Goal: Transaction & Acquisition: Book appointment/travel/reservation

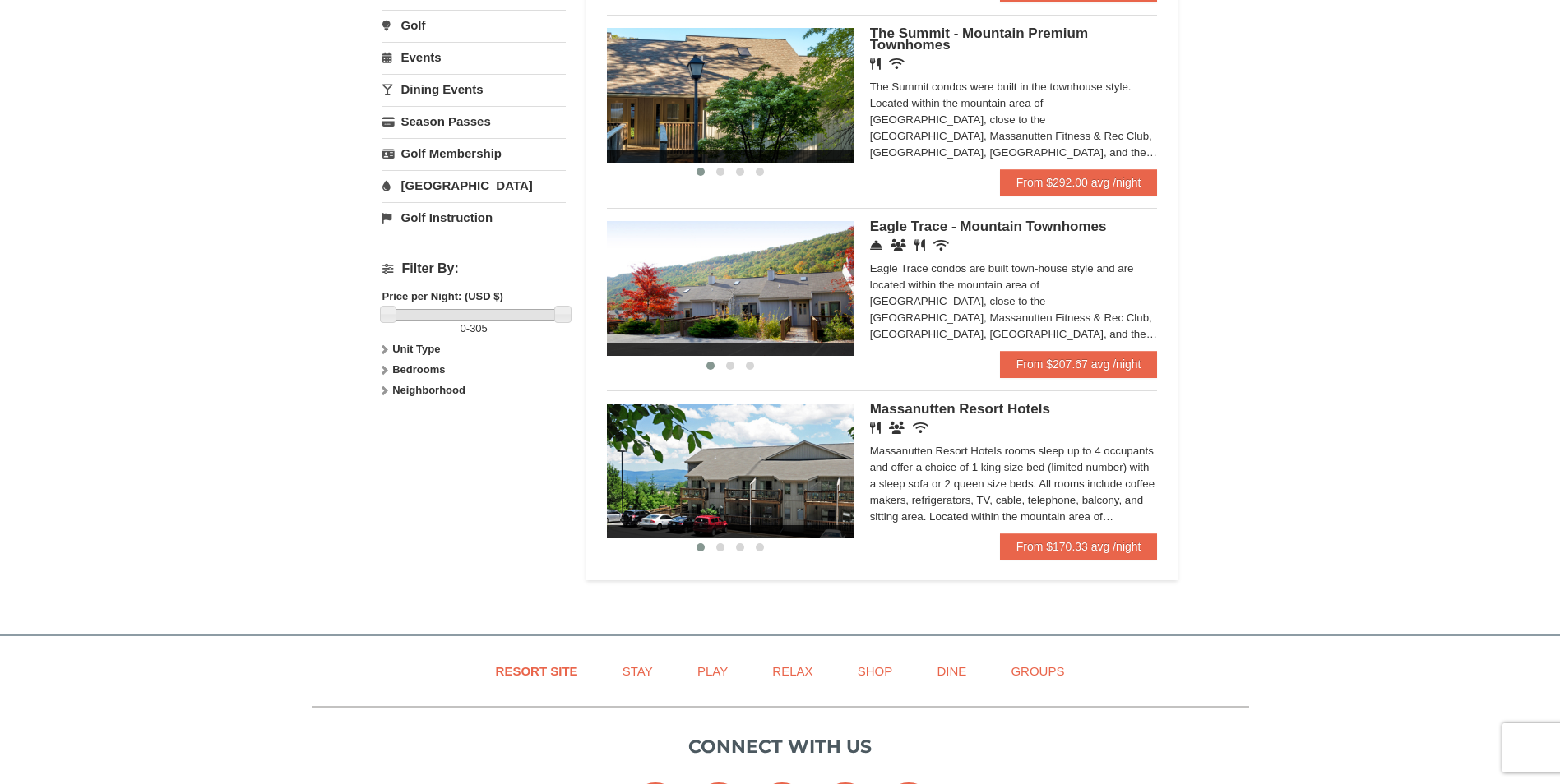
scroll to position [576, 0]
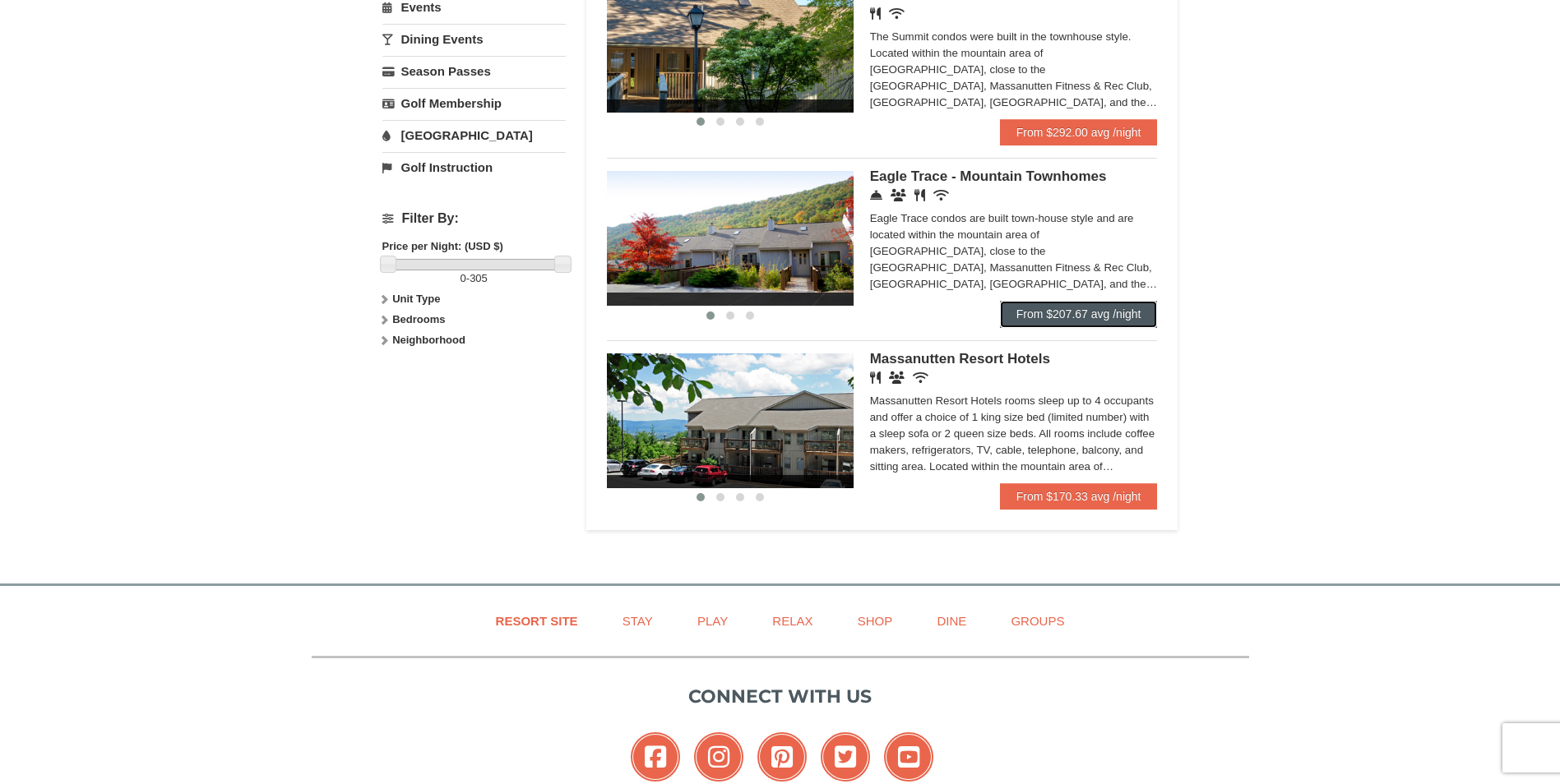
click at [1054, 306] on link "From $207.67 avg /night" at bounding box center [1078, 314] width 157 height 26
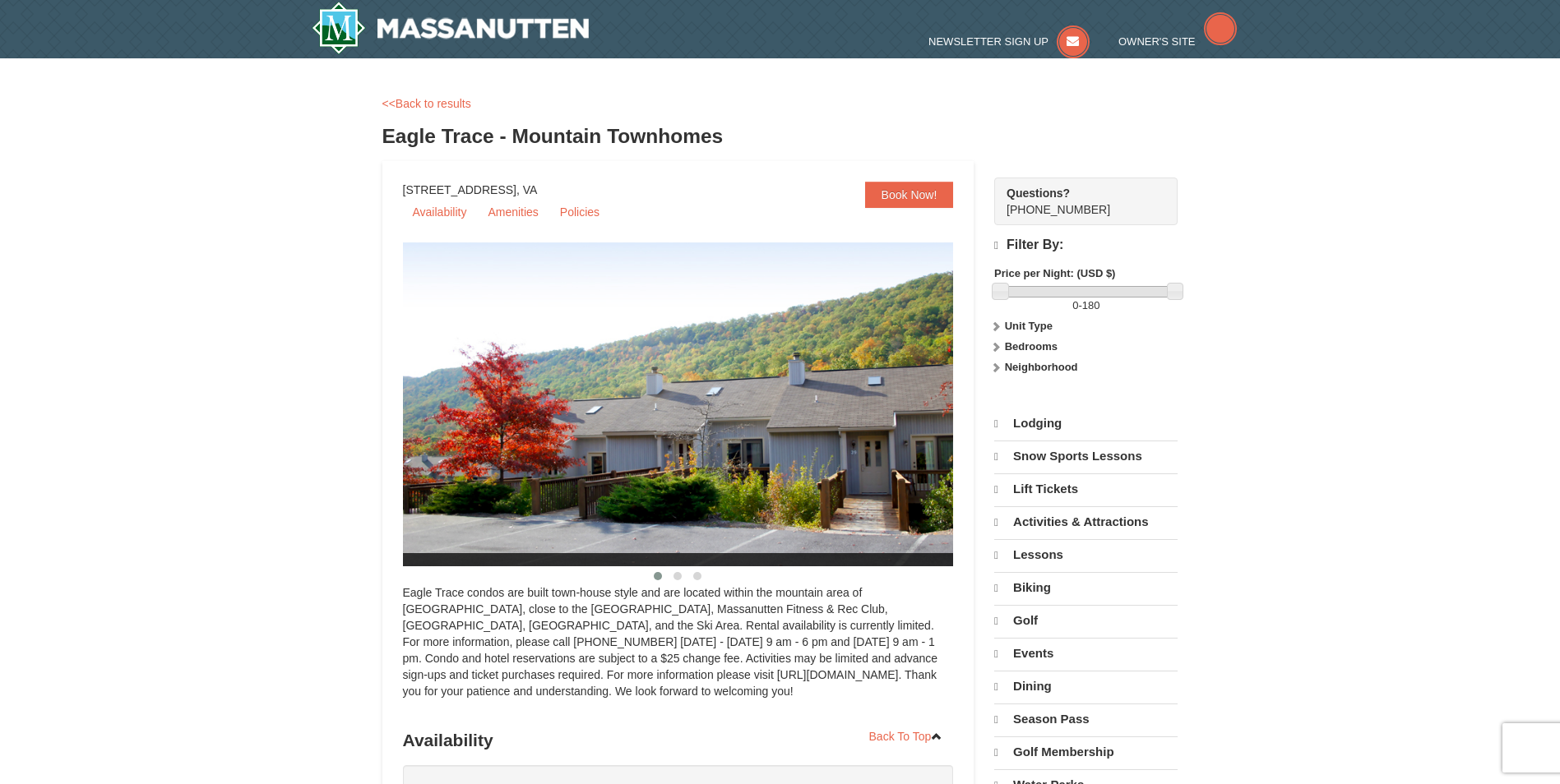
select select "9"
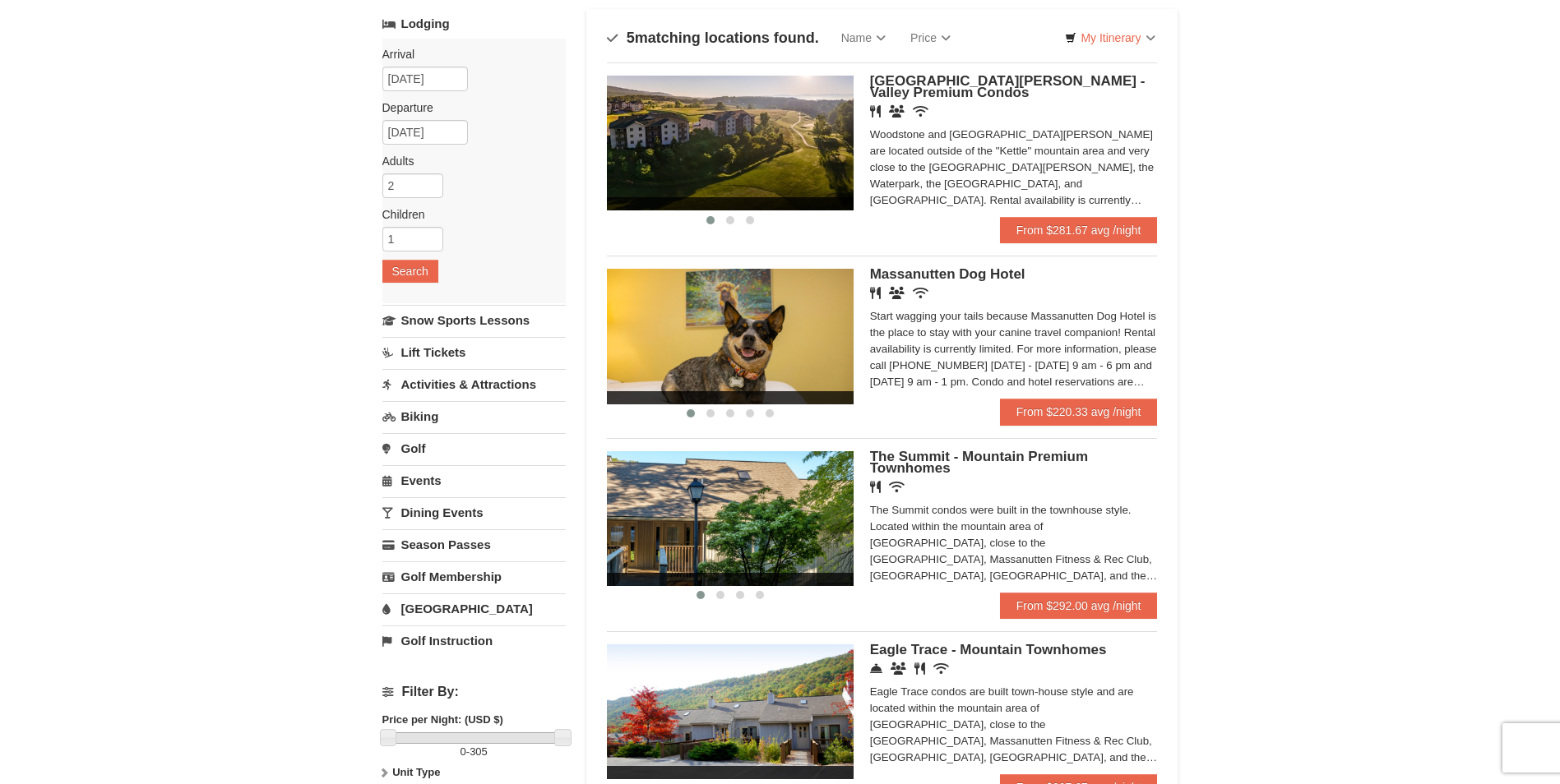
scroll to position [328, 0]
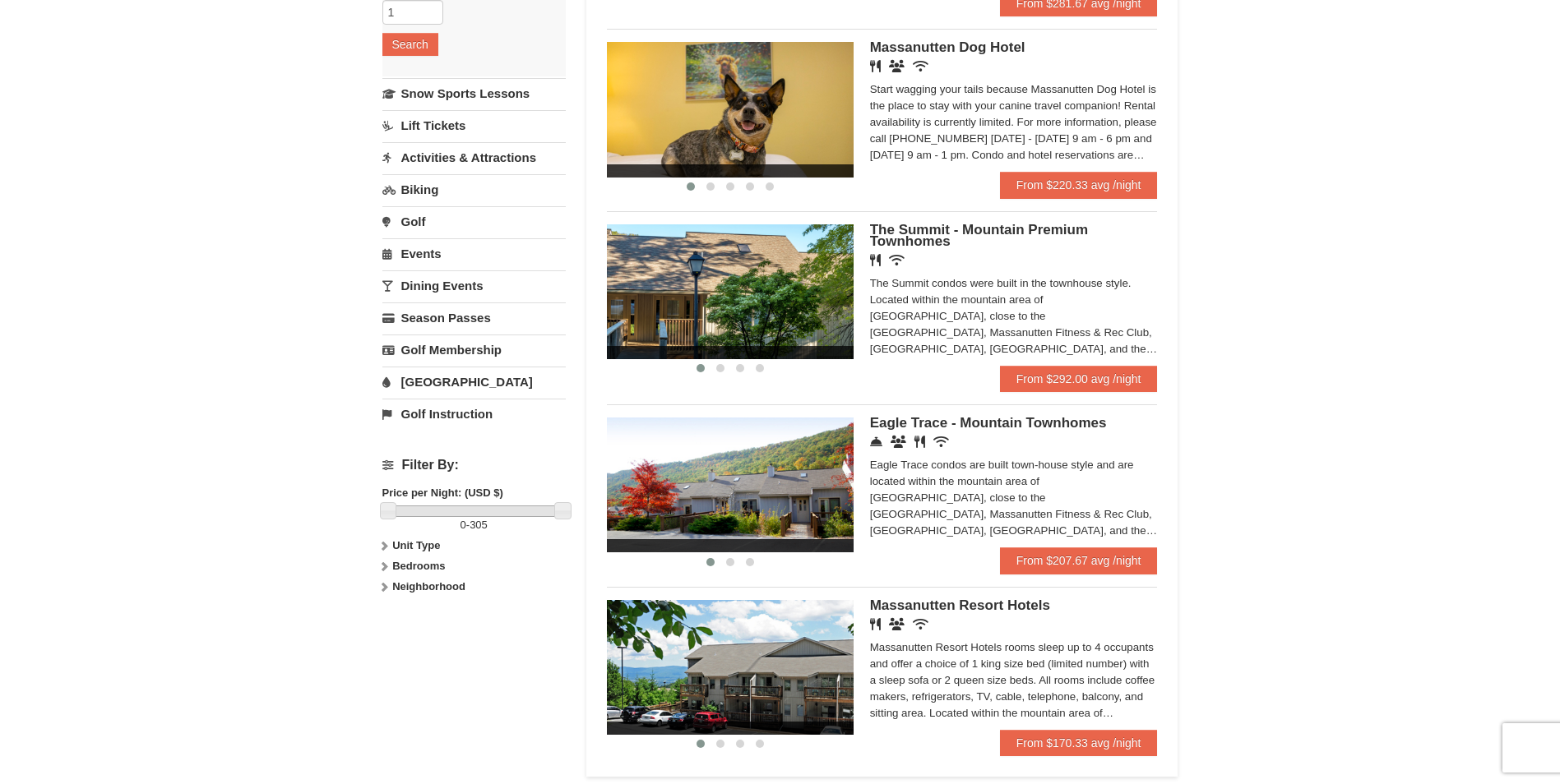
click at [707, 248] on img at bounding box center [731, 292] width 246 height 135
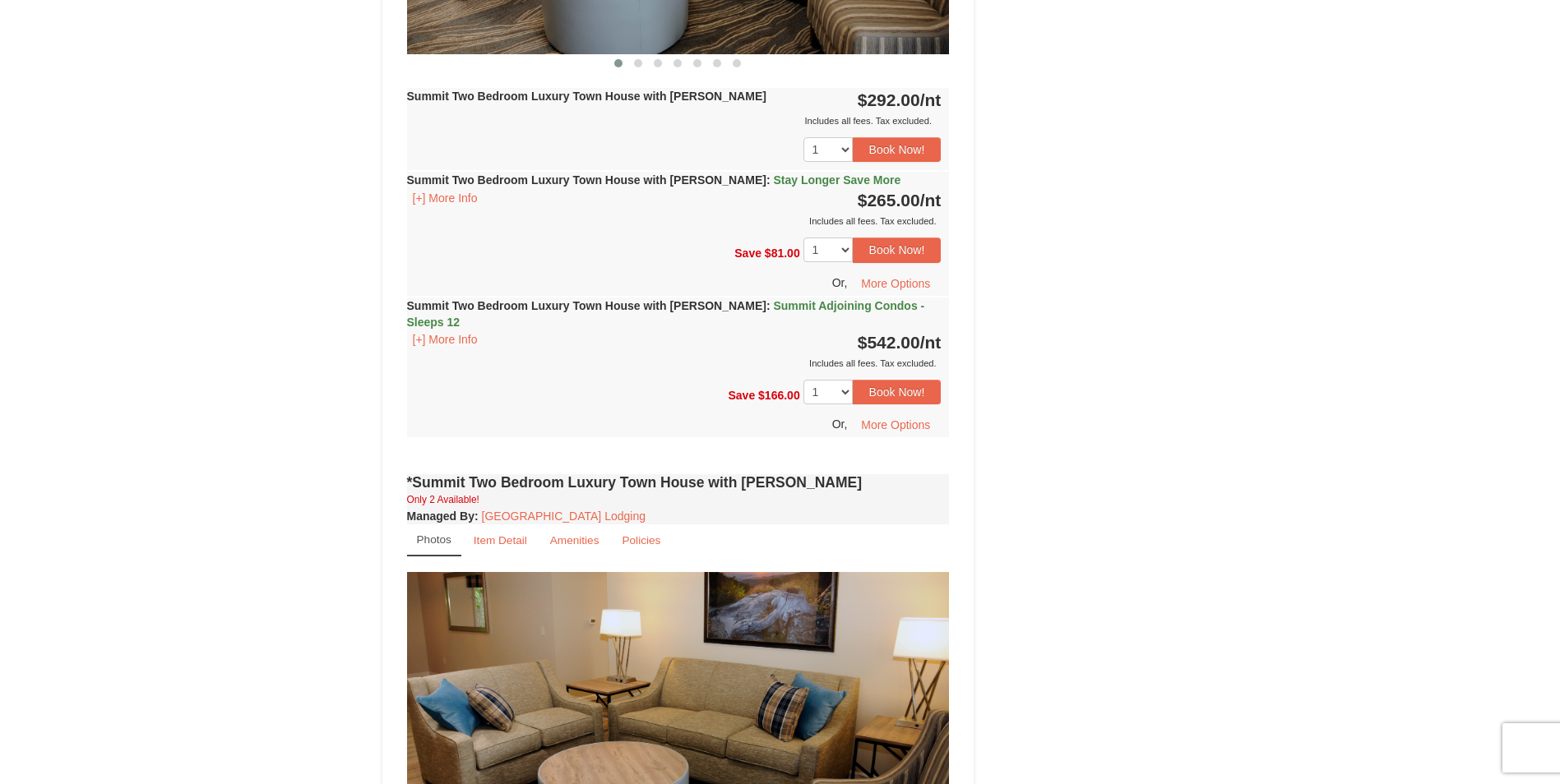
scroll to position [822, 0]
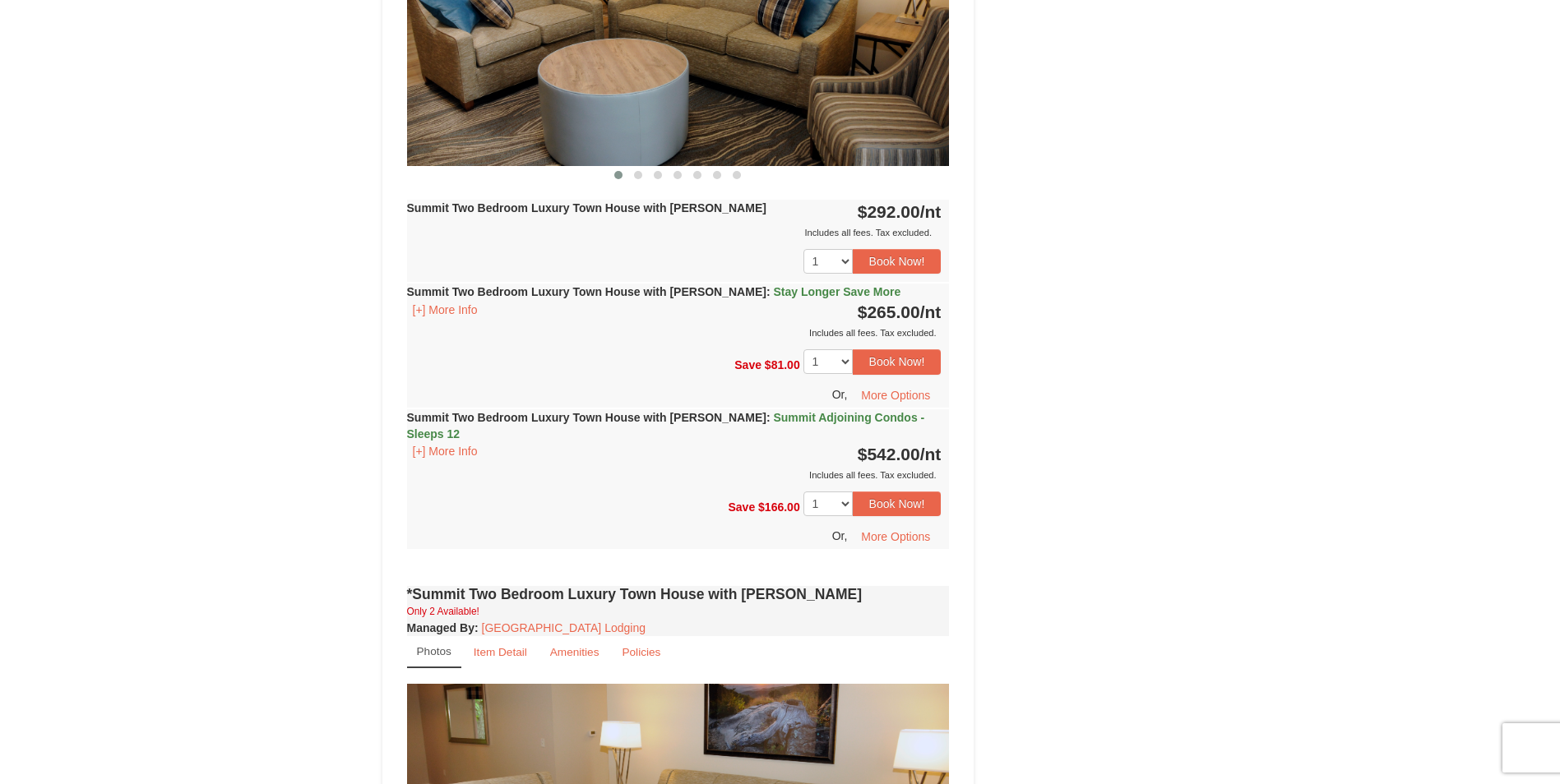
click at [549, 288] on strong "Summit Two Bedroom Luxury Town House with Jacuzzi : Stay Longer Save More" at bounding box center [653, 291] width 494 height 13
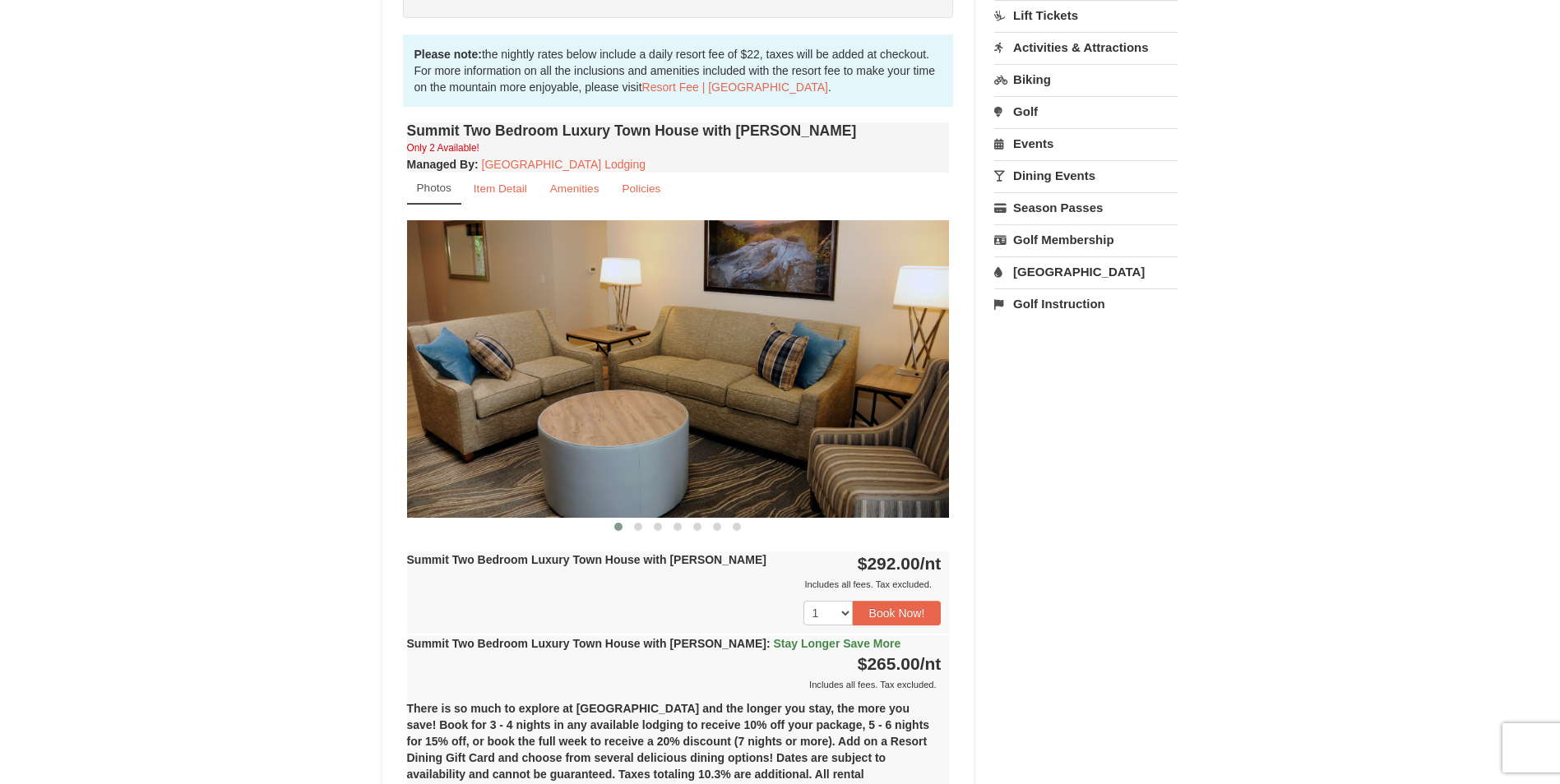
scroll to position [411, 0]
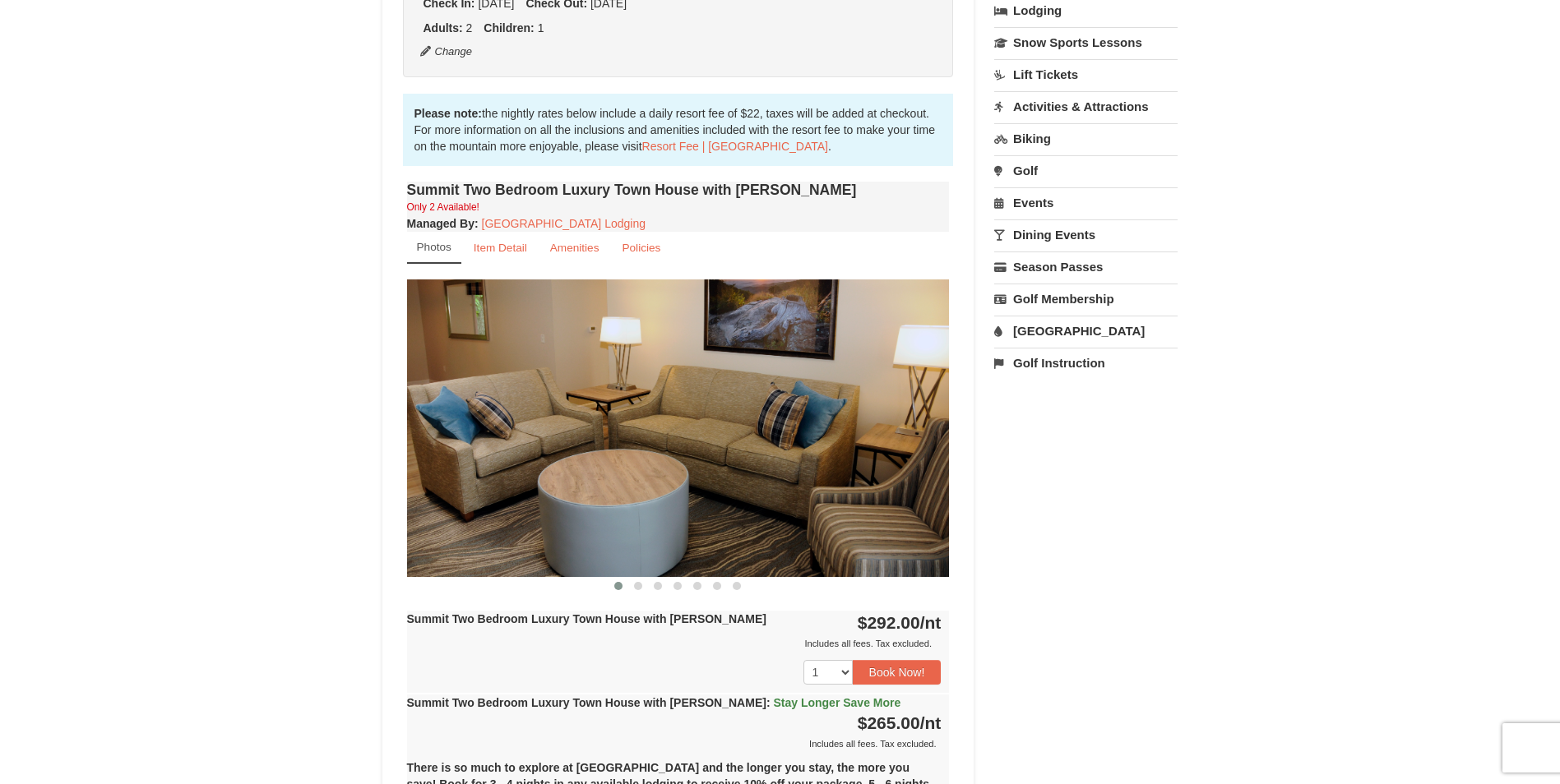
click at [749, 406] on img at bounding box center [678, 428] width 543 height 297
click at [637, 585] on span at bounding box center [638, 586] width 8 height 8
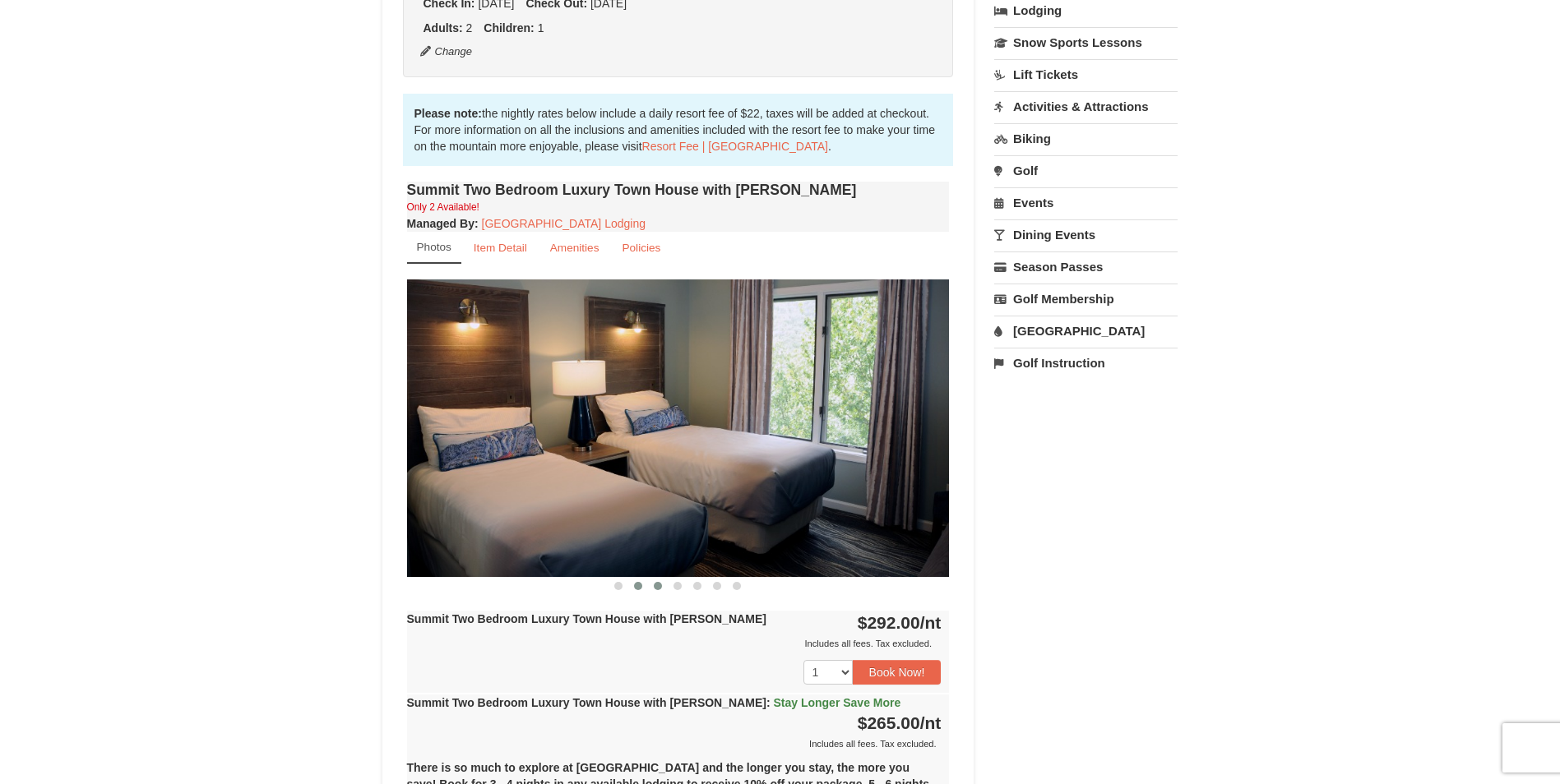
click at [661, 586] on span at bounding box center [657, 586] width 8 height 8
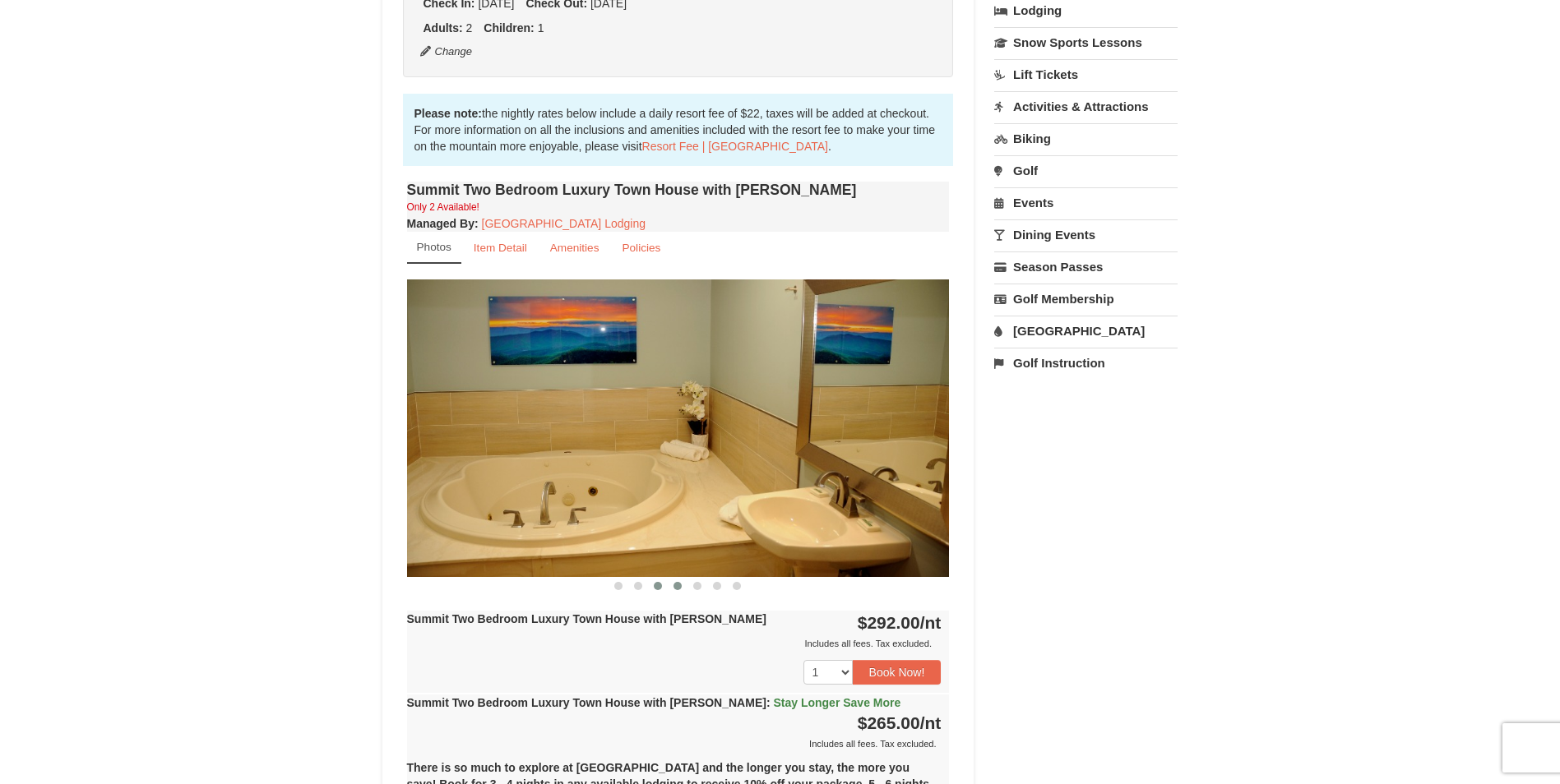
click at [676, 585] on span at bounding box center [678, 586] width 8 height 8
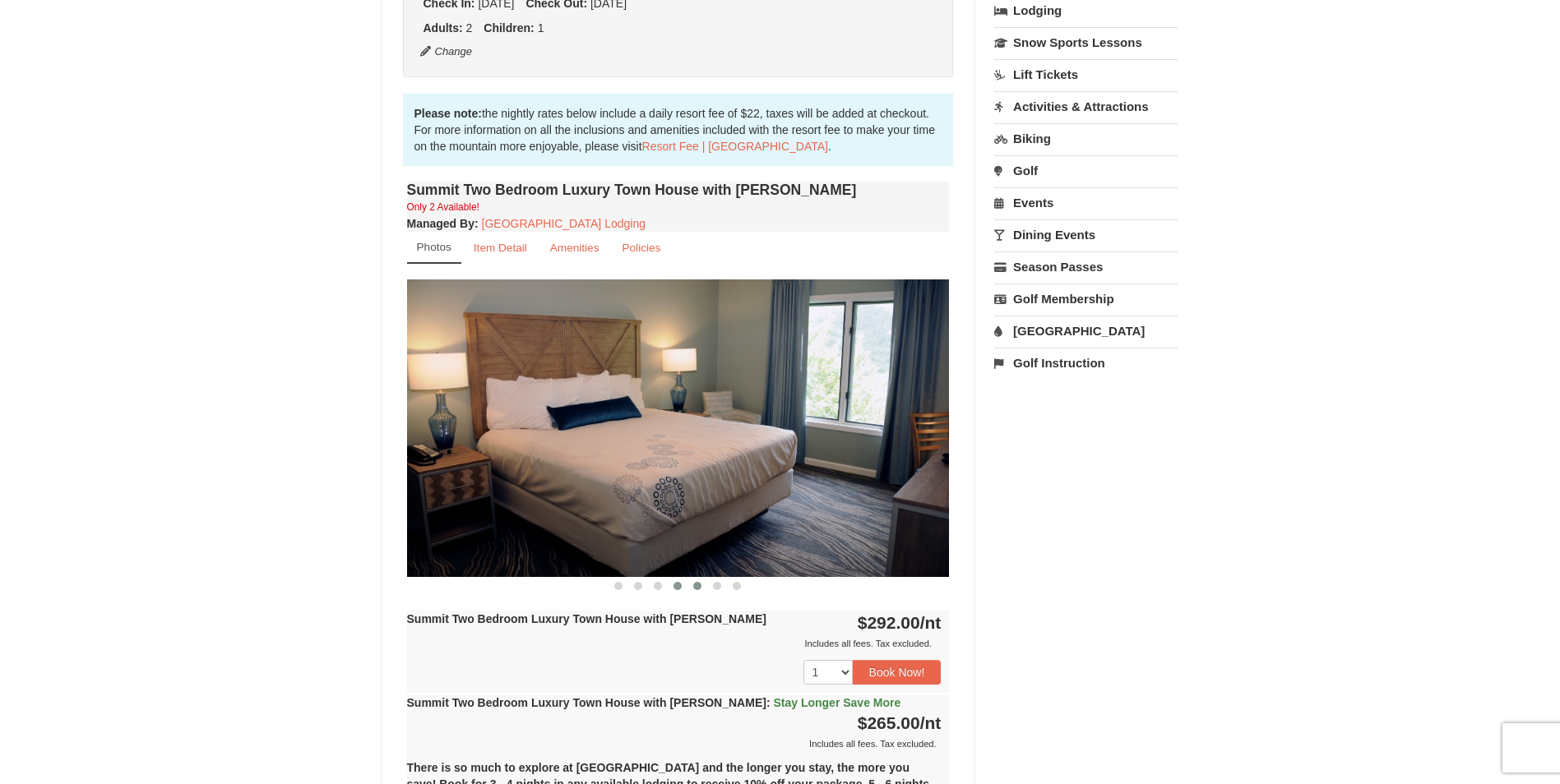
click at [694, 587] on span at bounding box center [697, 586] width 8 height 8
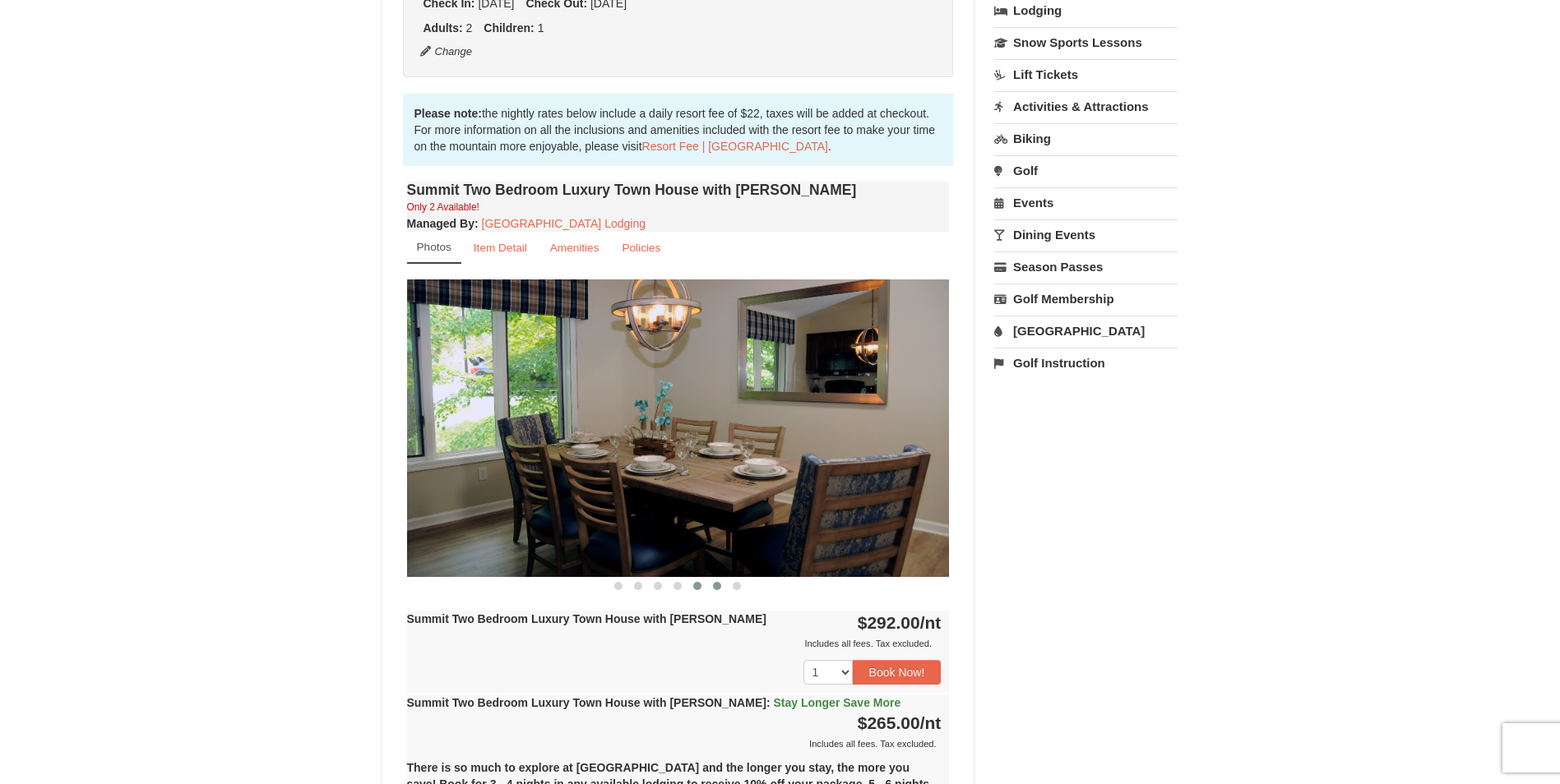
click at [718, 586] on span at bounding box center [717, 586] width 8 height 8
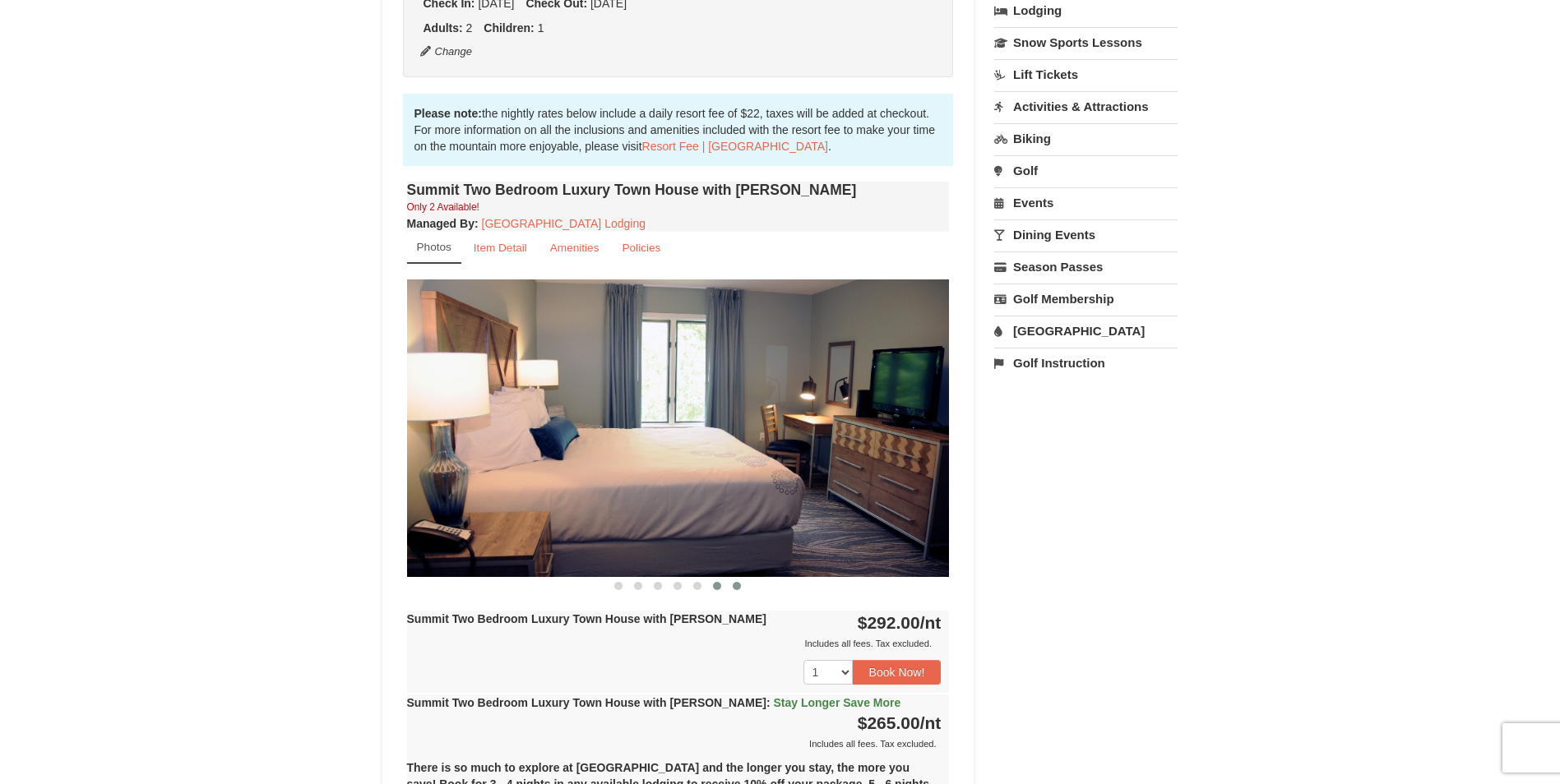
click at [736, 585] on span at bounding box center [736, 586] width 8 height 8
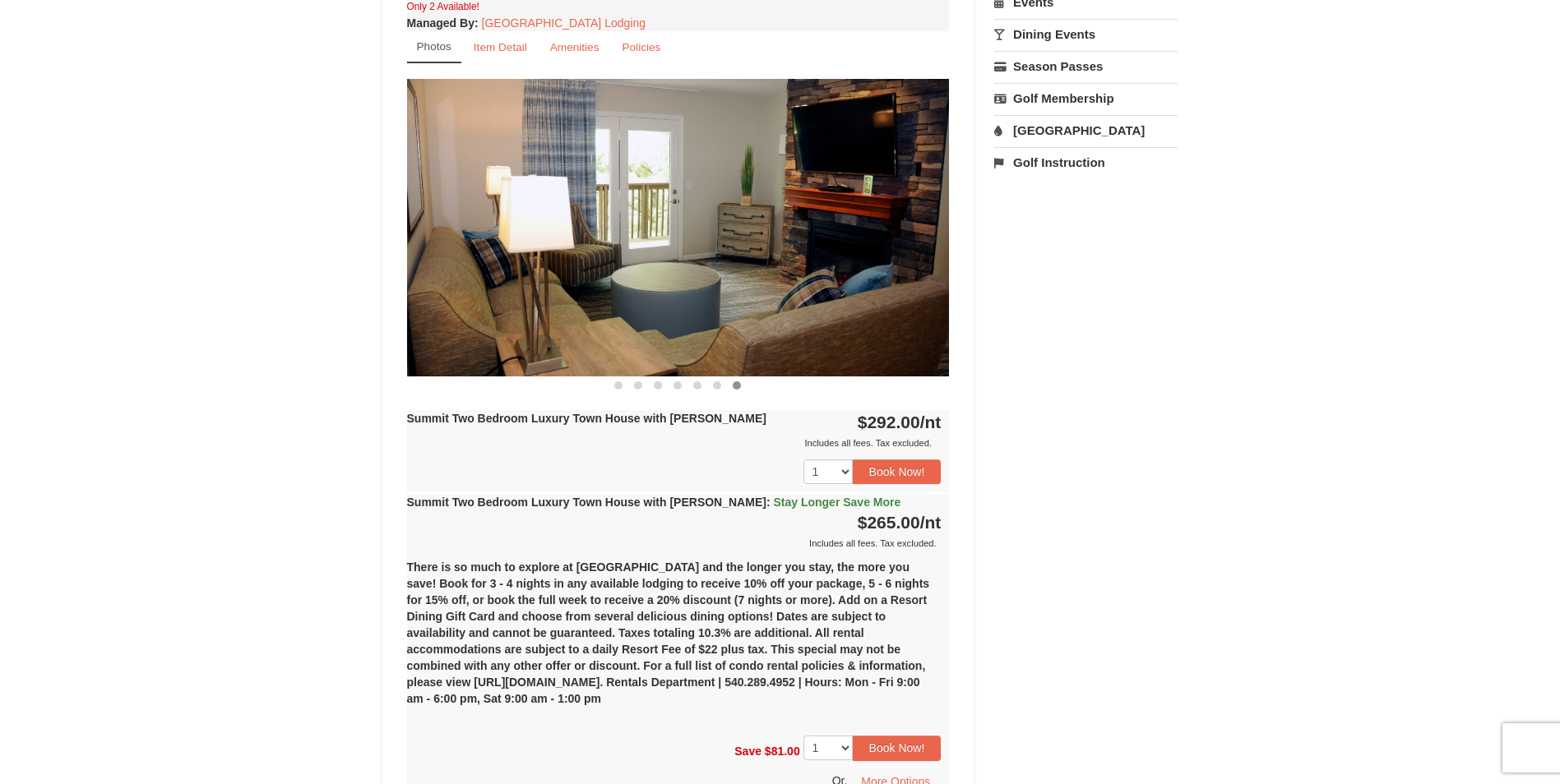
scroll to position [658, 0]
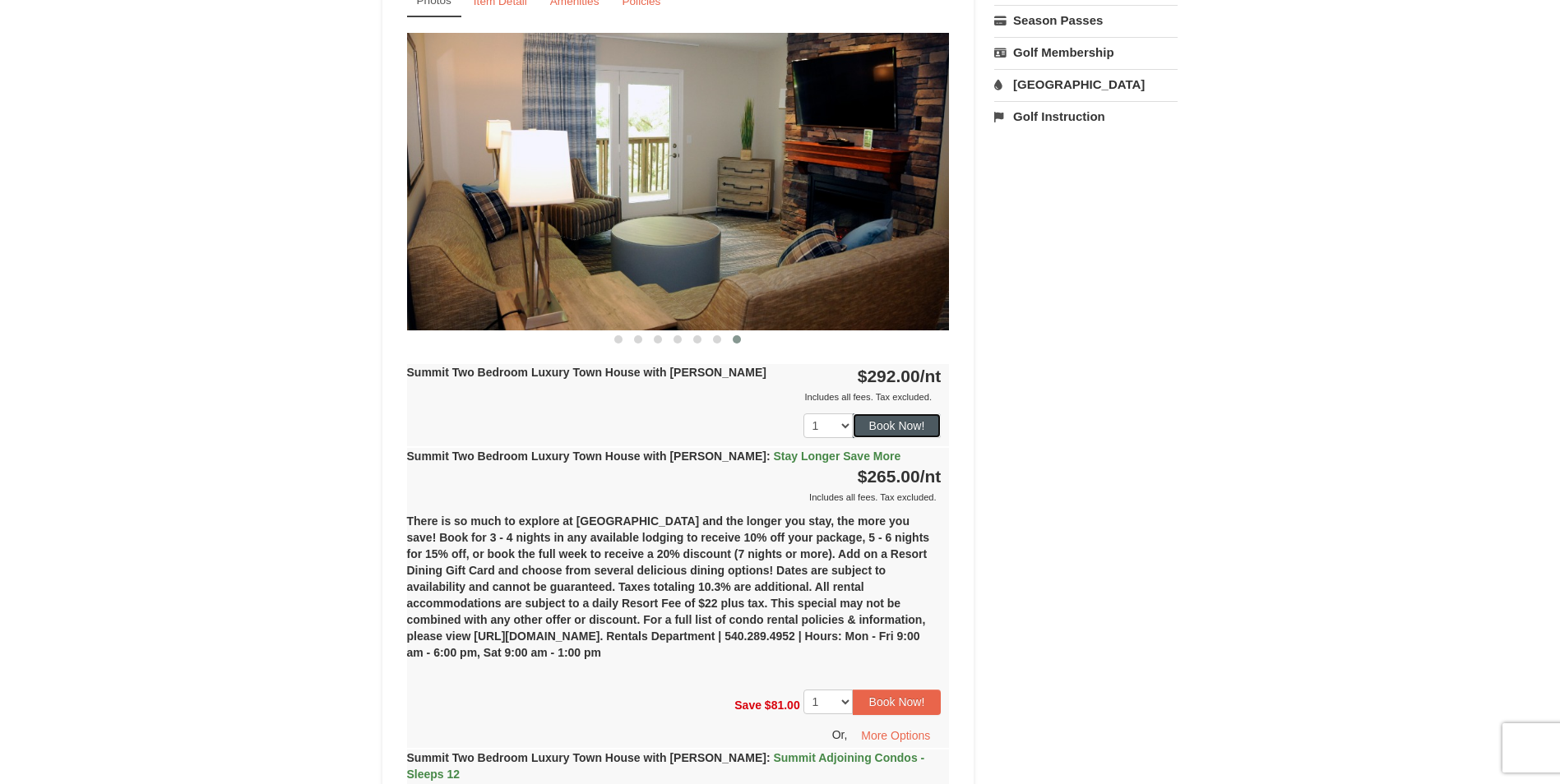
click at [888, 426] on button "Book Now!" at bounding box center [897, 425] width 89 height 24
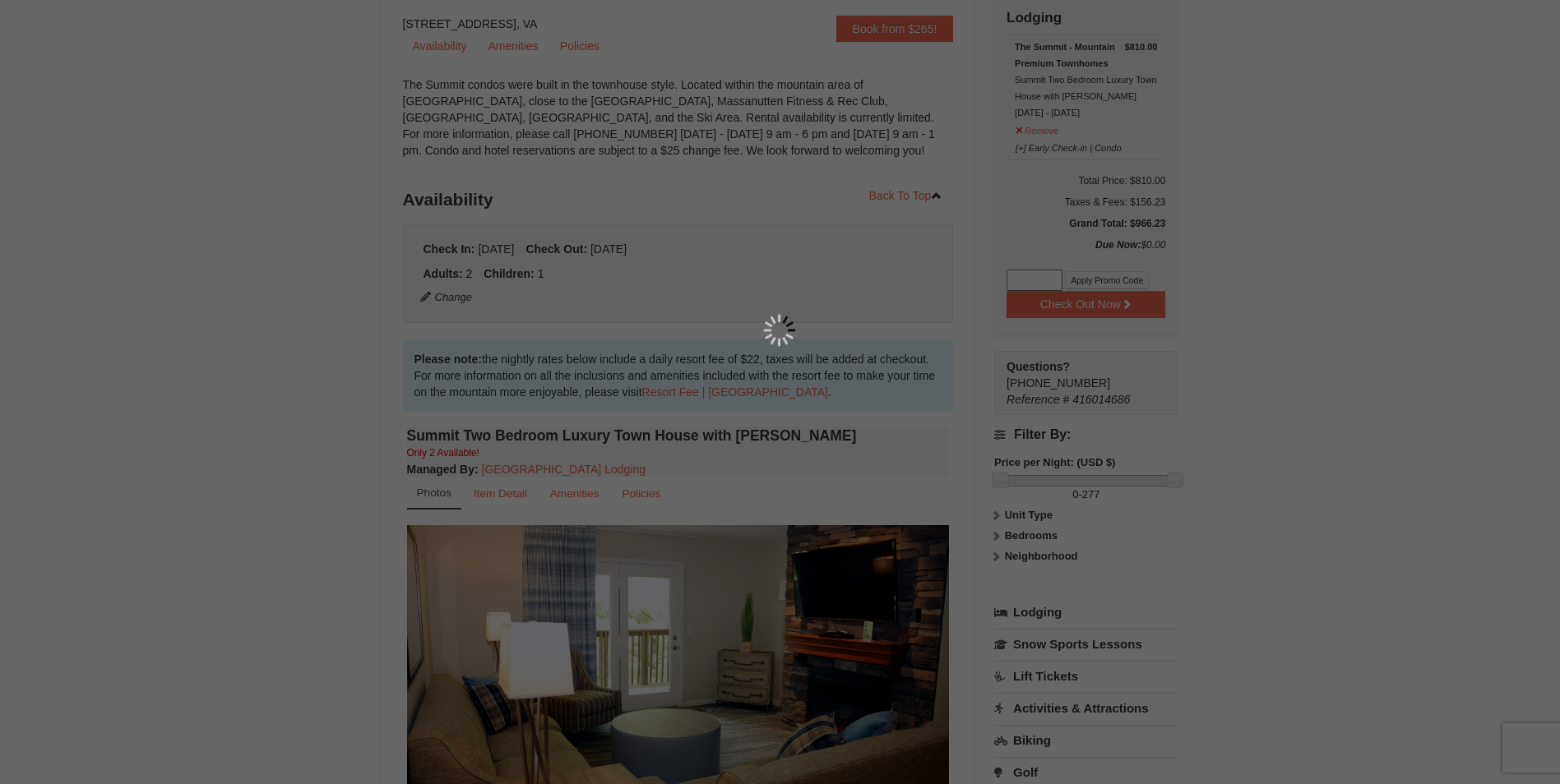
scroll to position [160, 0]
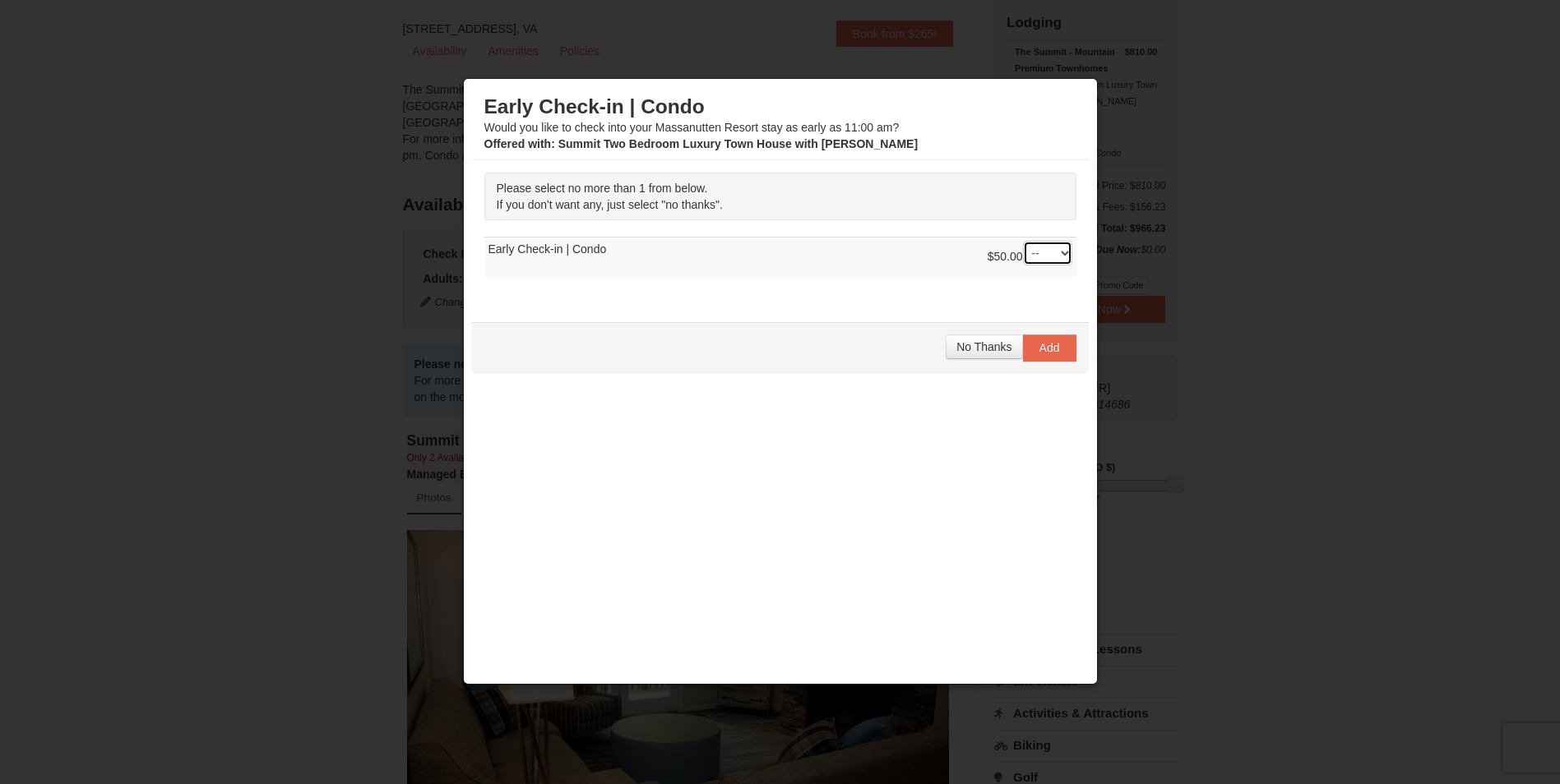
click at [1064, 250] on select "-- 01" at bounding box center [1047, 252] width 49 height 24
select select "1"
click at [1023, 240] on select "-- 01" at bounding box center [1047, 252] width 49 height 24
click at [1043, 348] on span "Add" at bounding box center [1049, 347] width 21 height 13
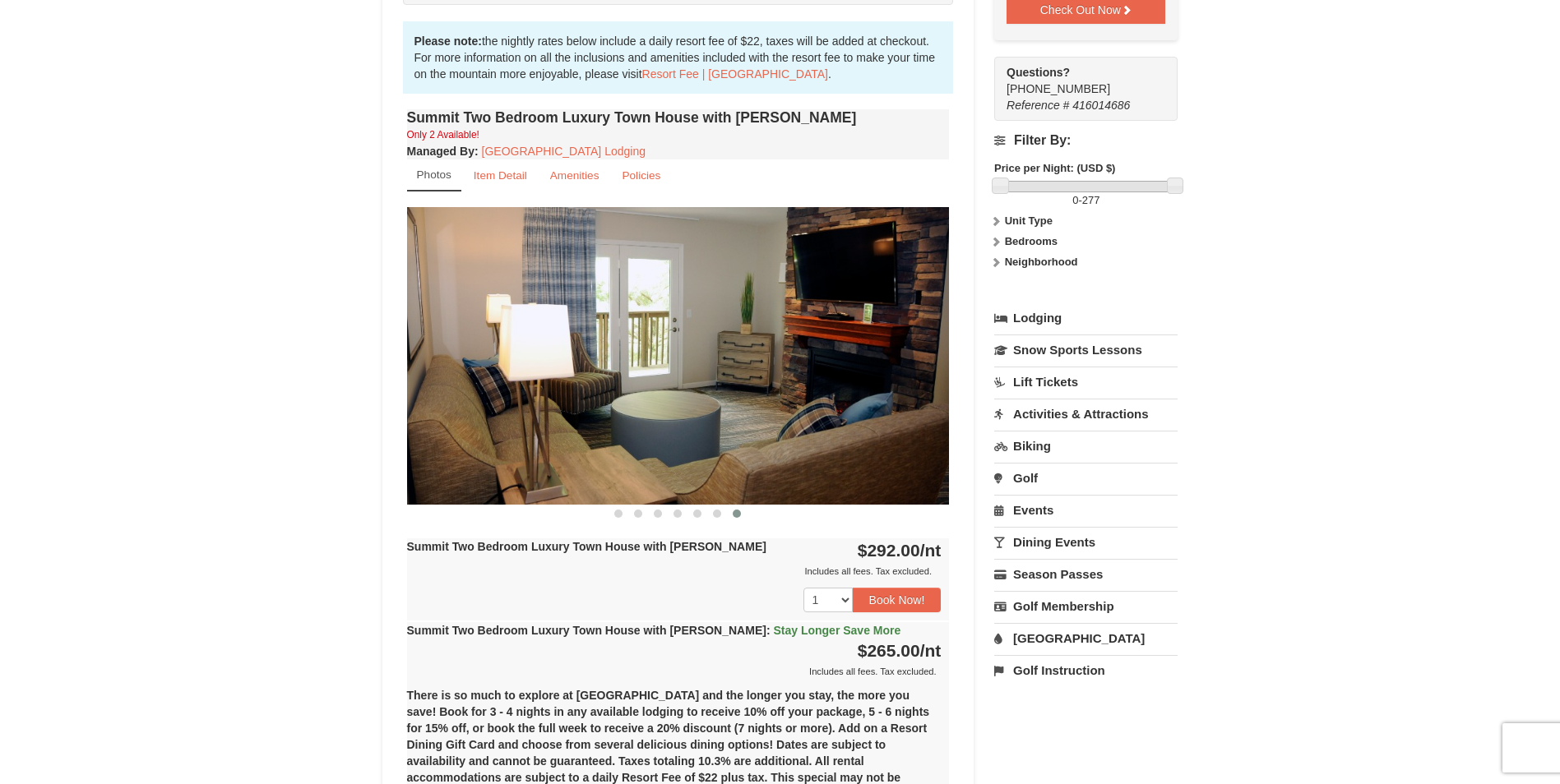
scroll to position [494, 0]
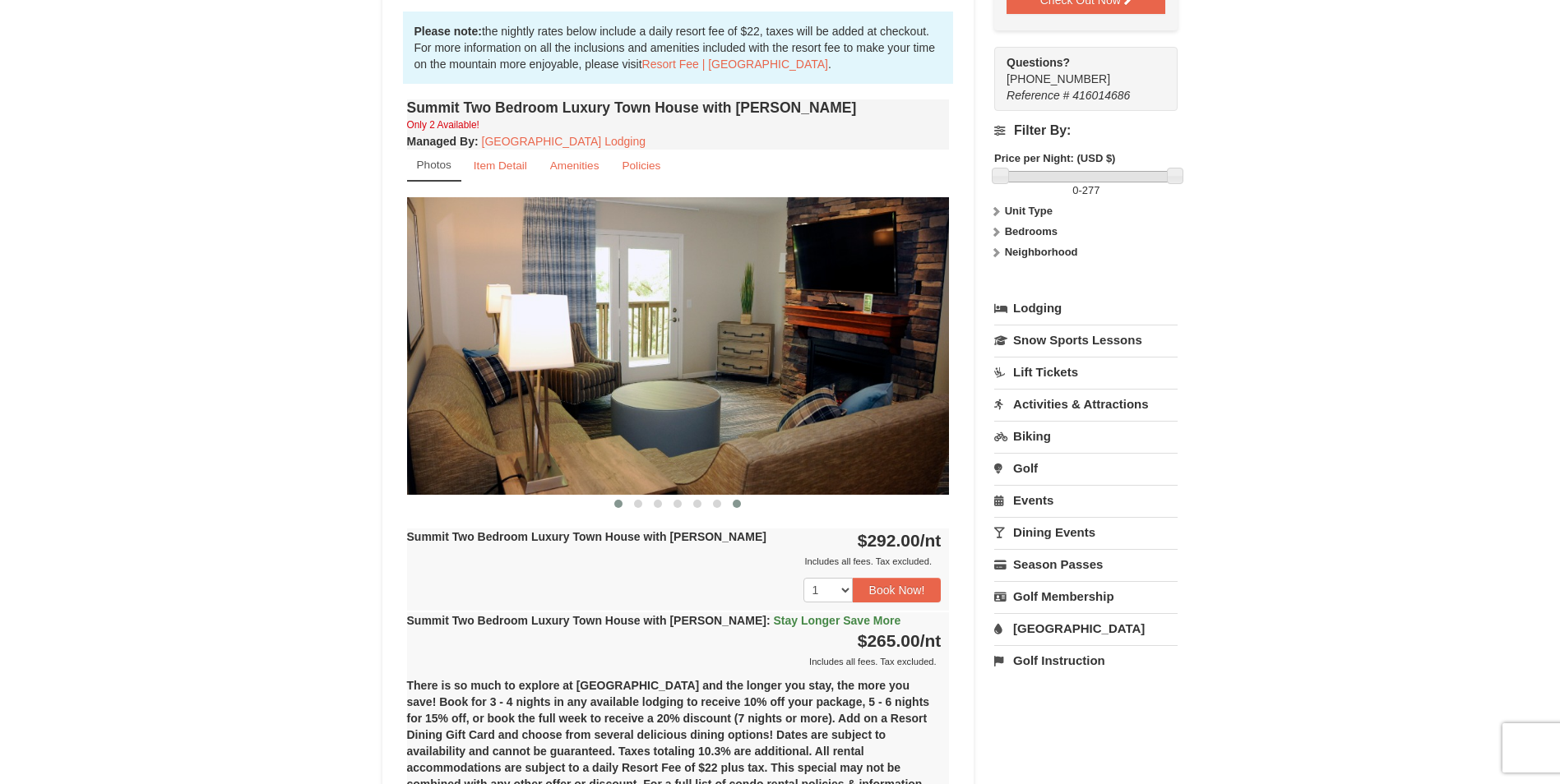
click at [616, 506] on span at bounding box center [618, 503] width 8 height 8
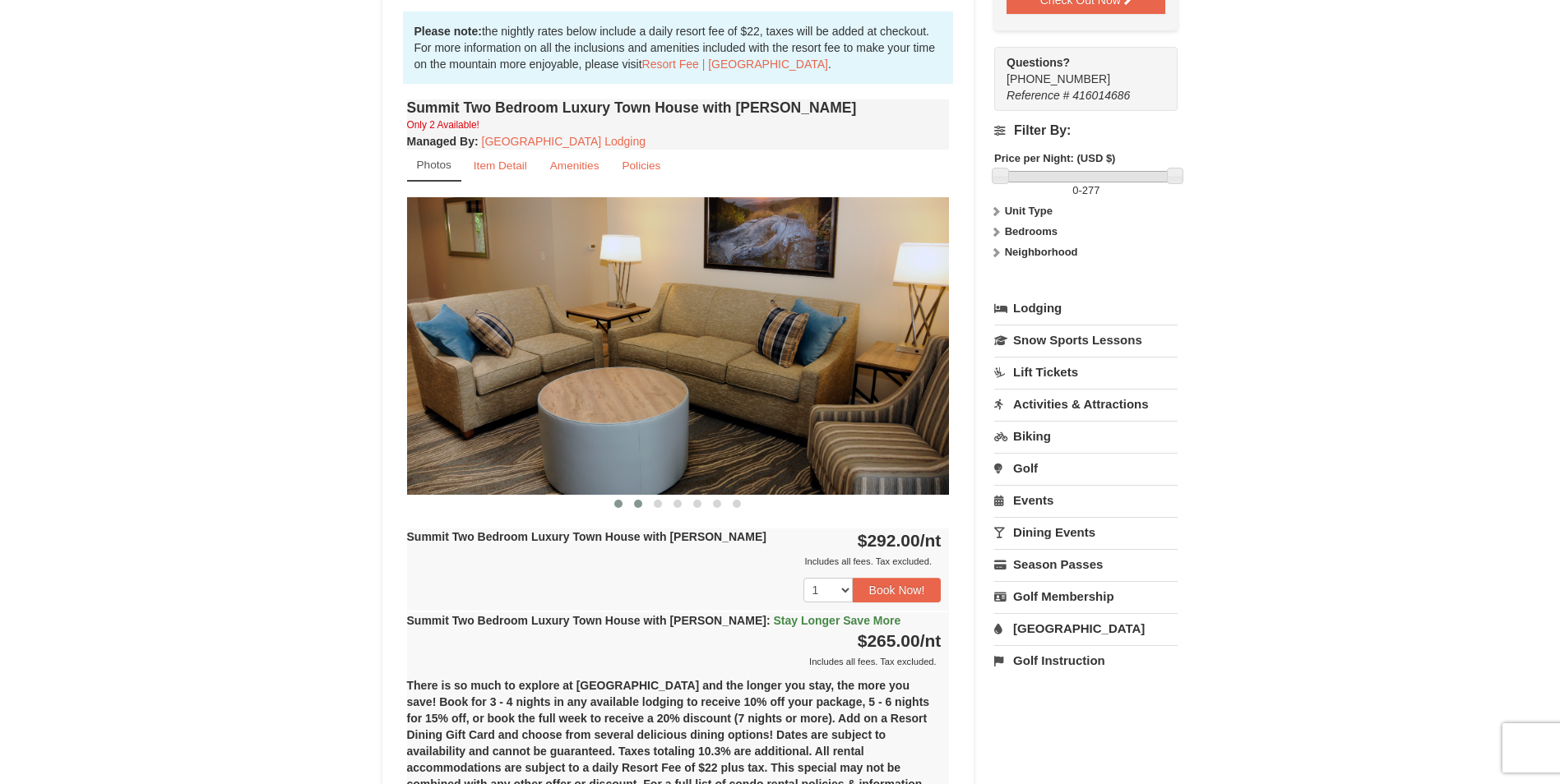
click at [643, 507] on button at bounding box center [638, 503] width 20 height 17
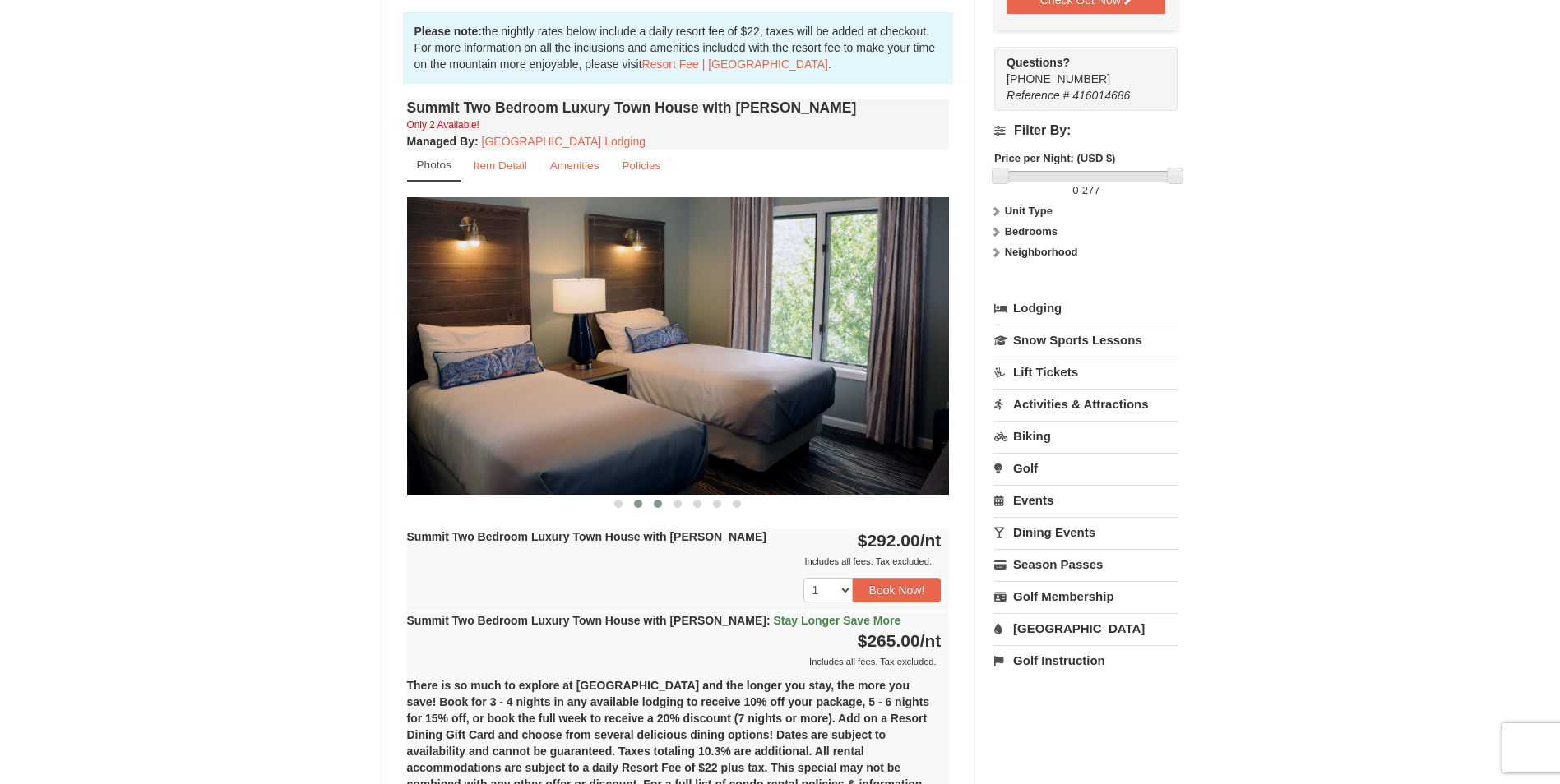
click at [656, 507] on span at bounding box center [657, 503] width 8 height 8
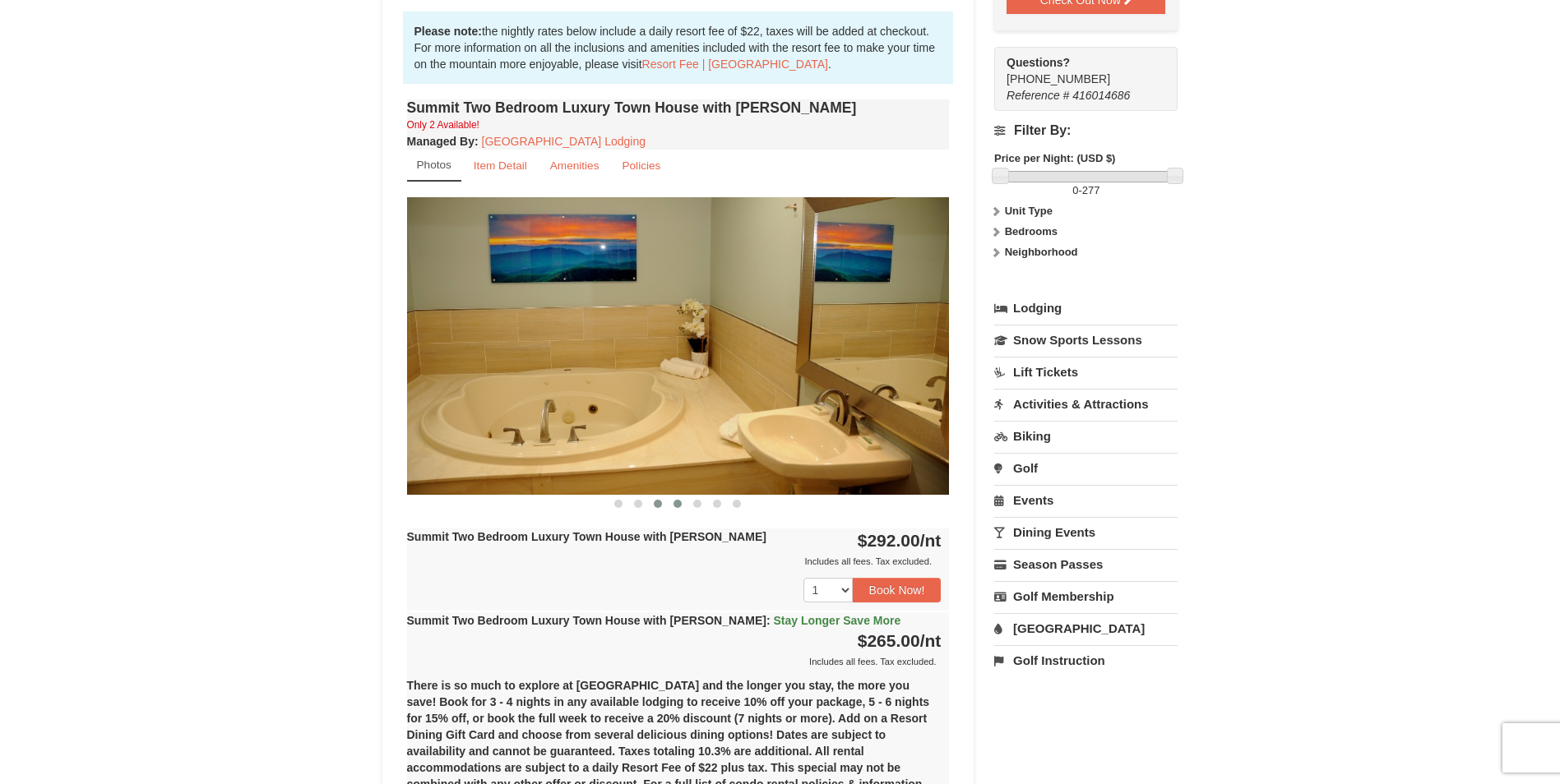
click at [676, 503] on span at bounding box center [678, 503] width 8 height 8
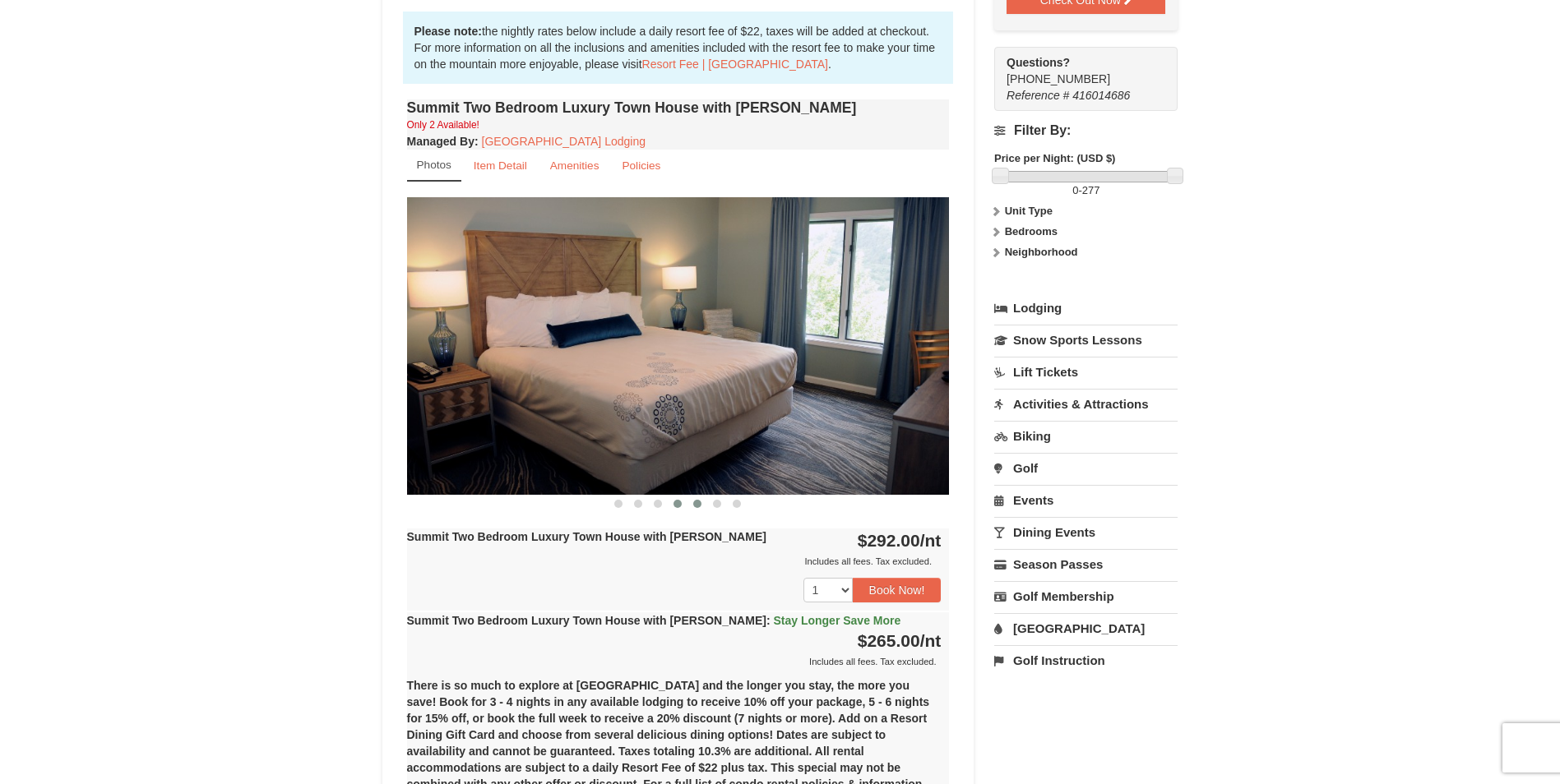
click at [696, 507] on span at bounding box center [697, 503] width 8 height 8
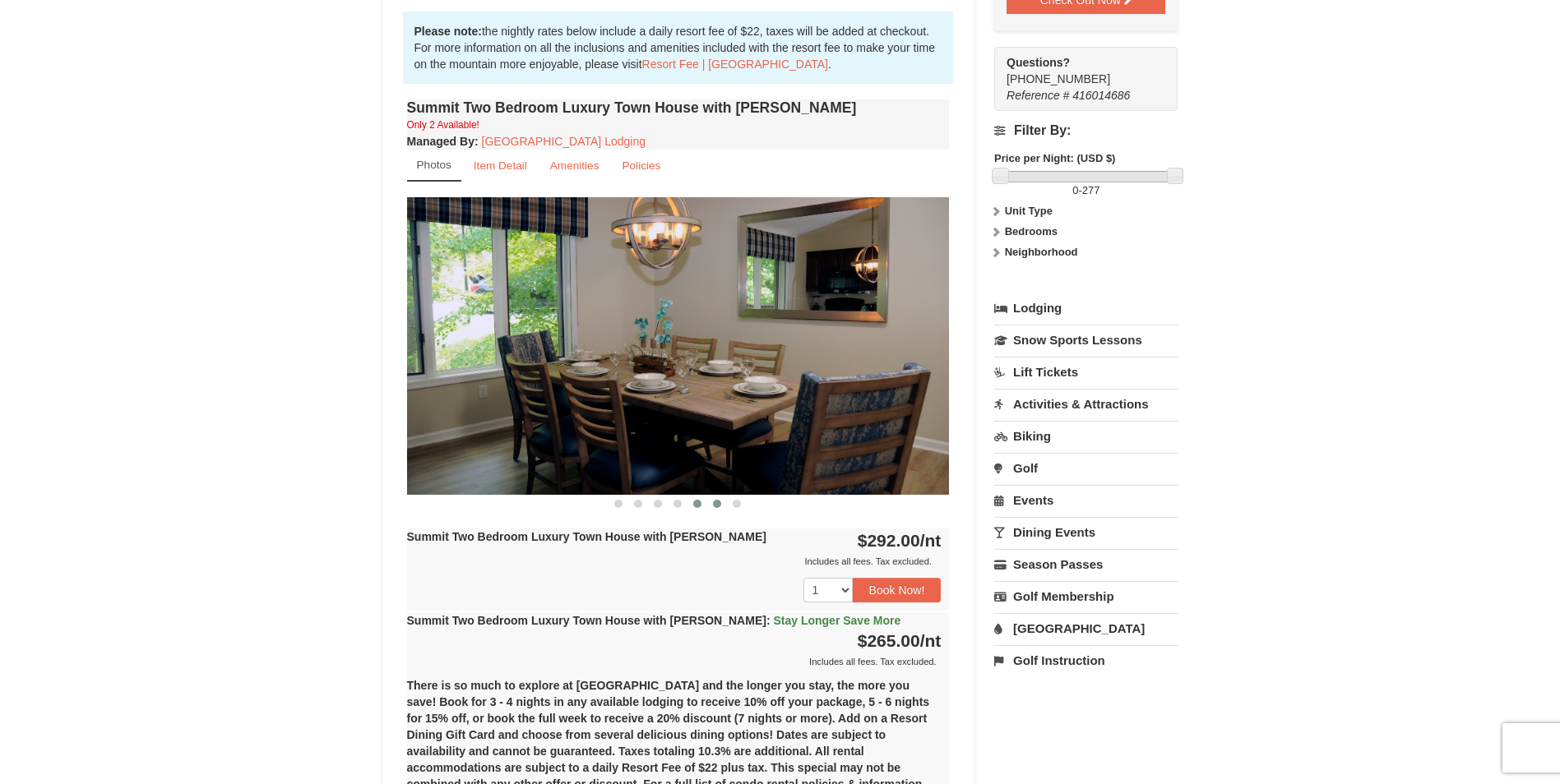
click at [717, 508] on span at bounding box center [717, 503] width 8 height 8
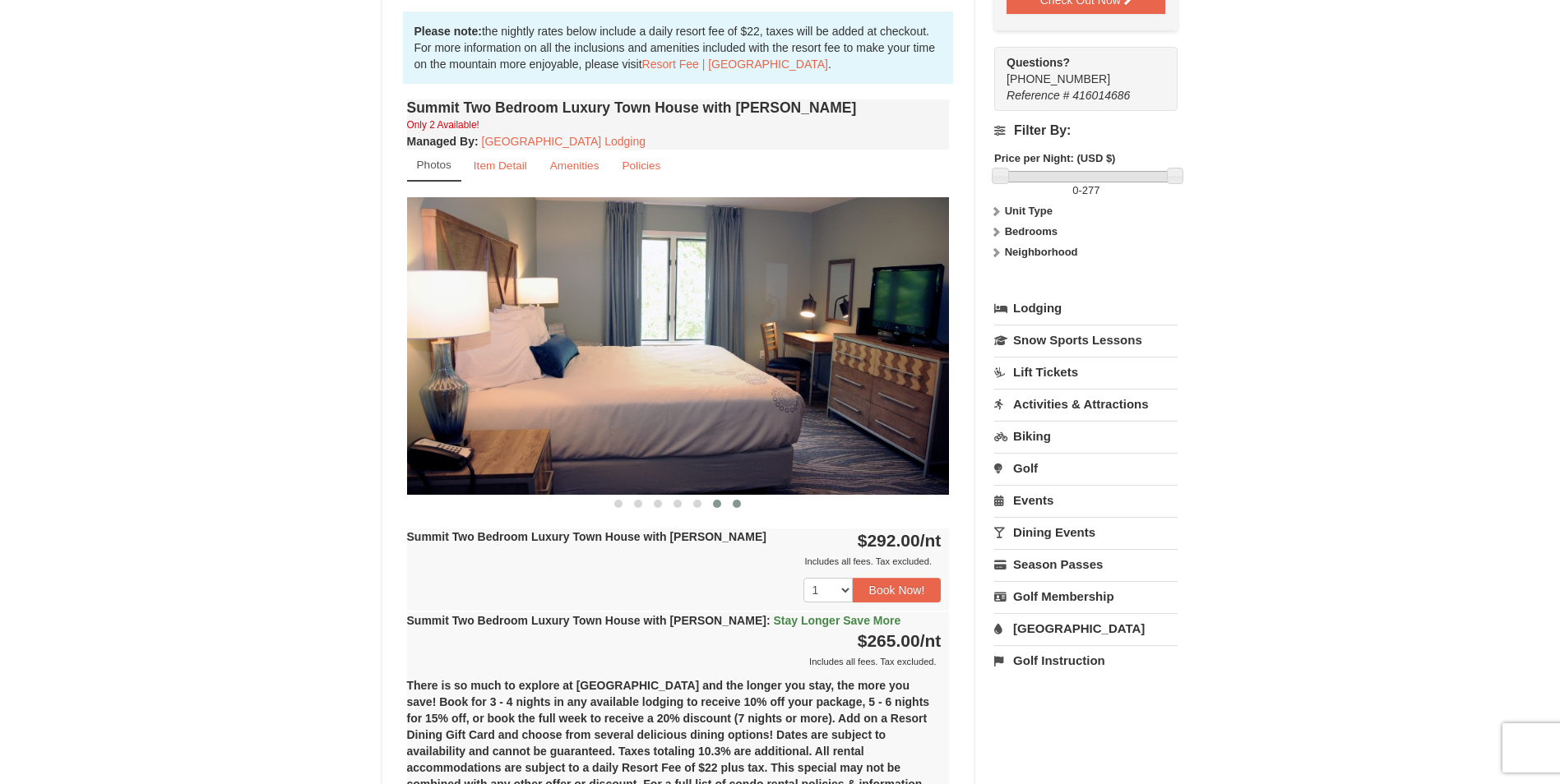
click at [736, 508] on span at bounding box center [736, 503] width 8 height 8
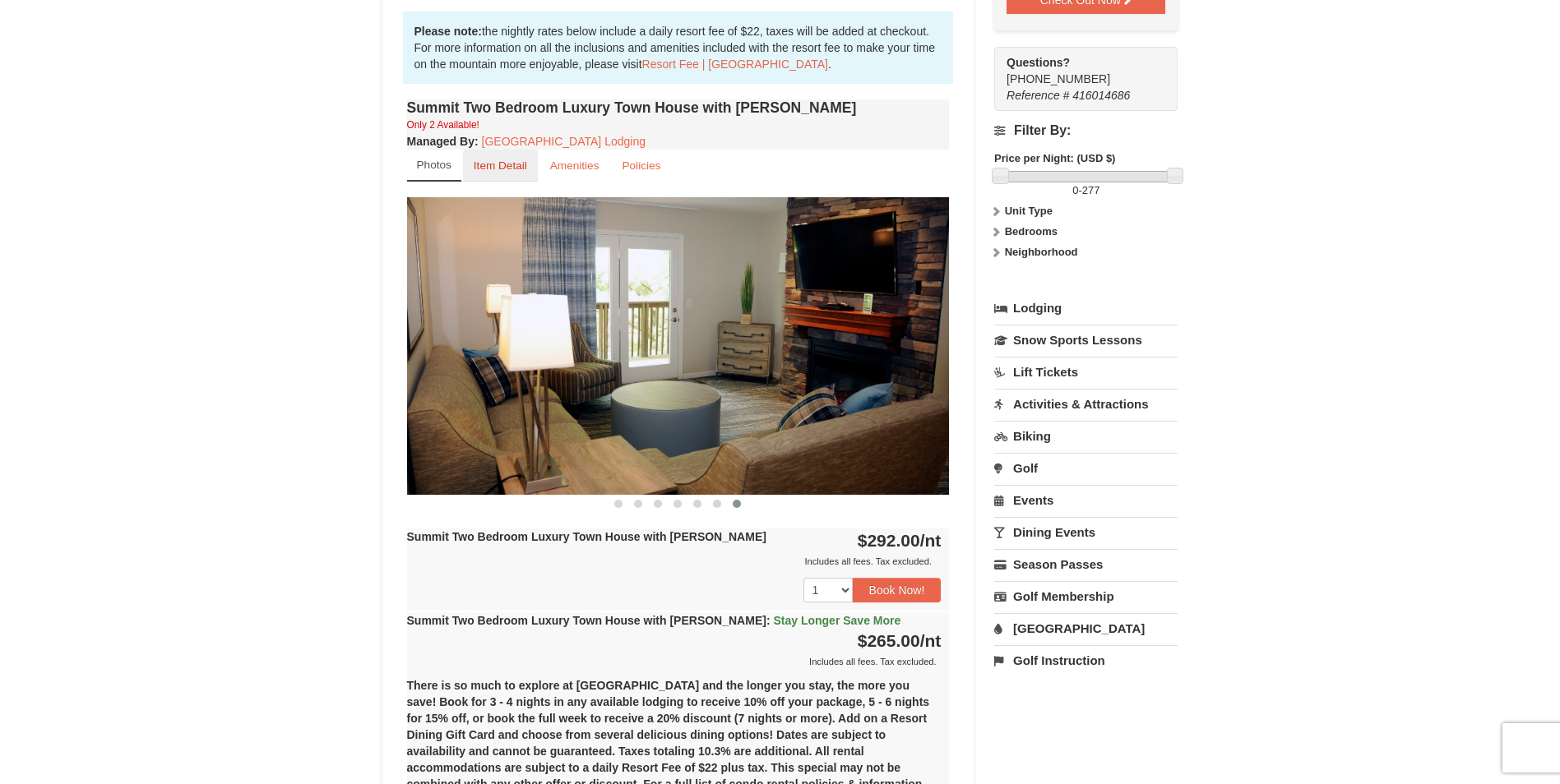
click at [511, 168] on small "Item Detail" at bounding box center [500, 165] width 54 height 13
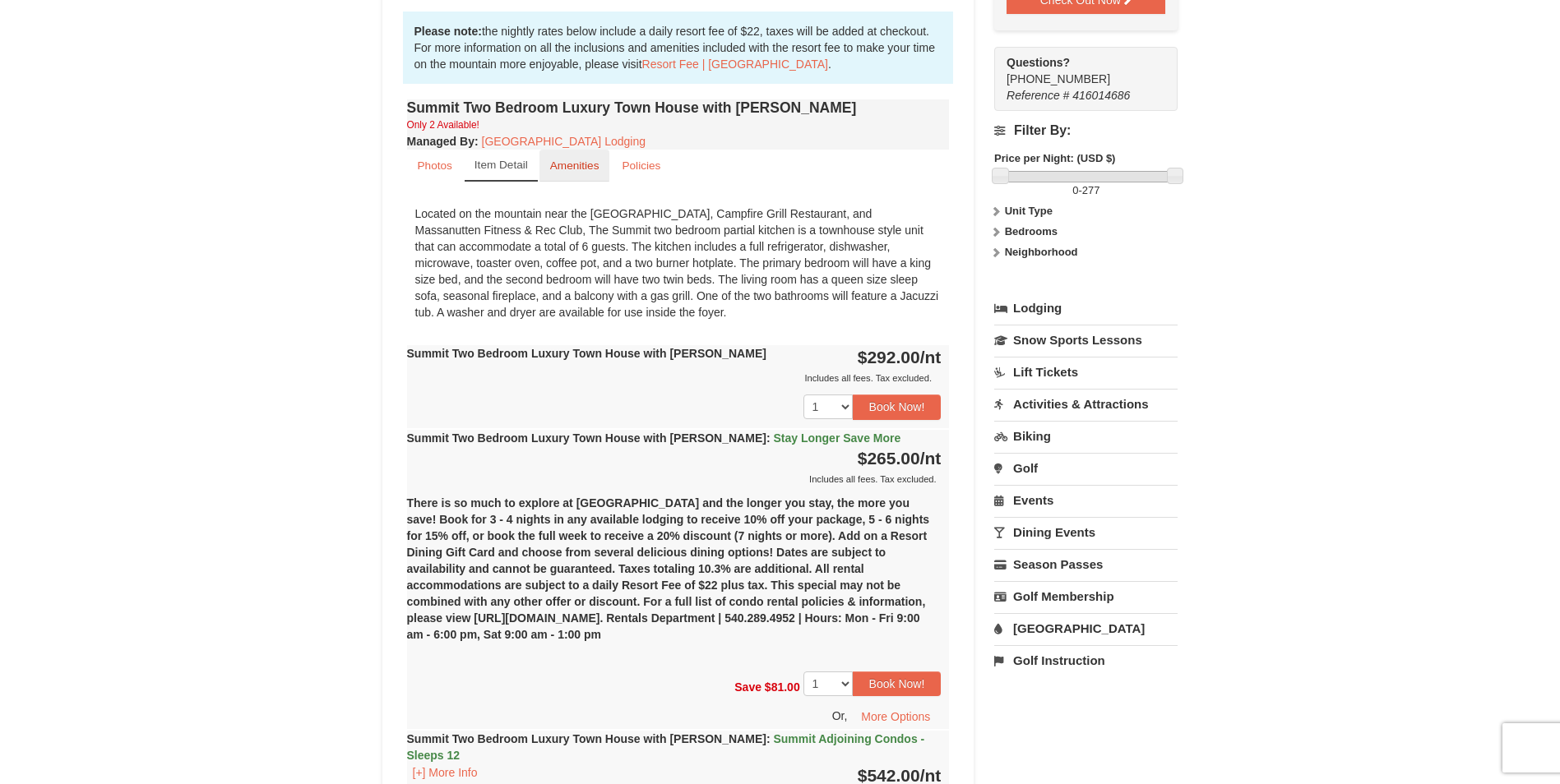
click at [580, 165] on small "Amenities" at bounding box center [575, 165] width 49 height 13
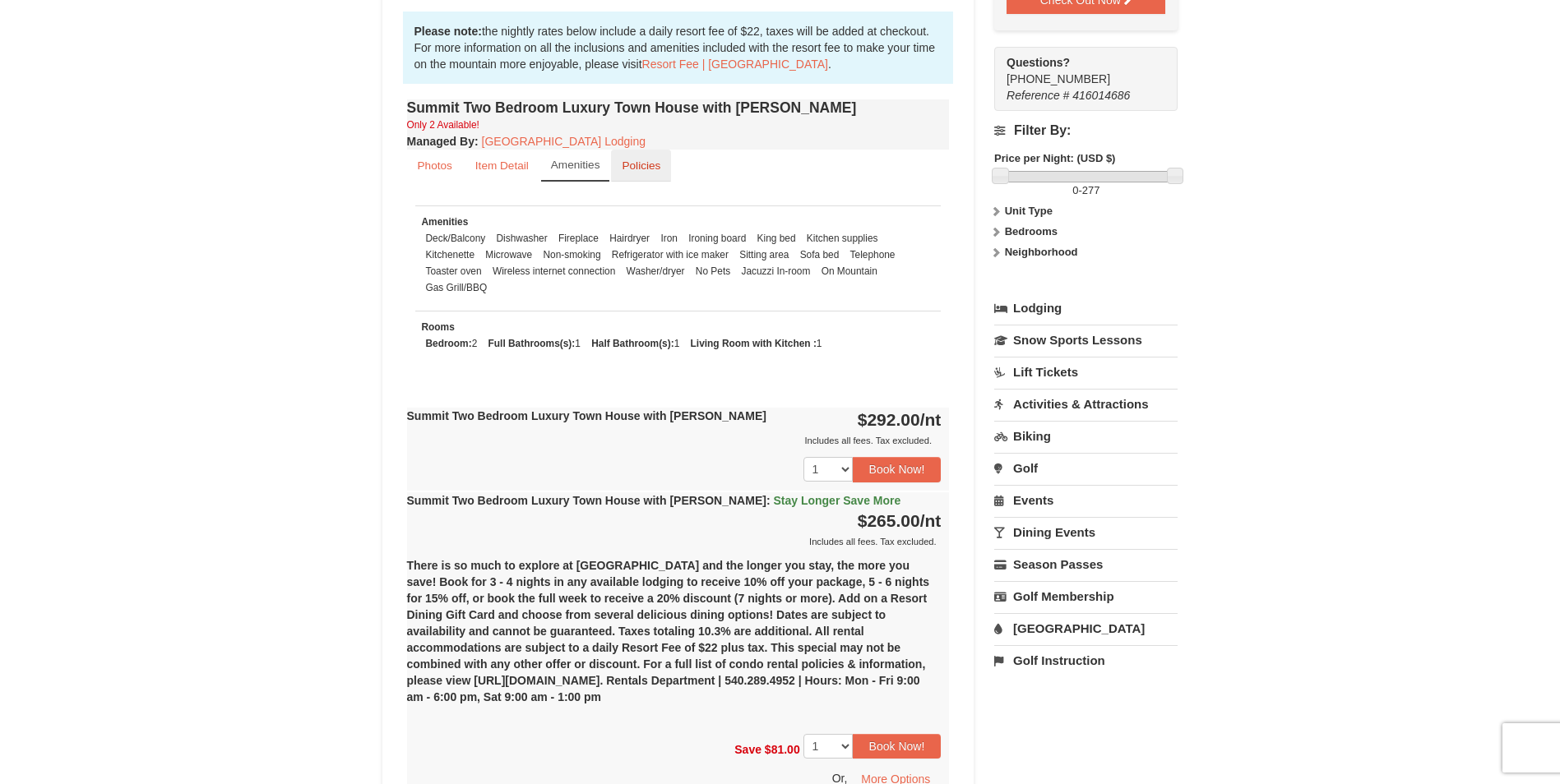
click at [628, 165] on small "Policies" at bounding box center [642, 165] width 39 height 13
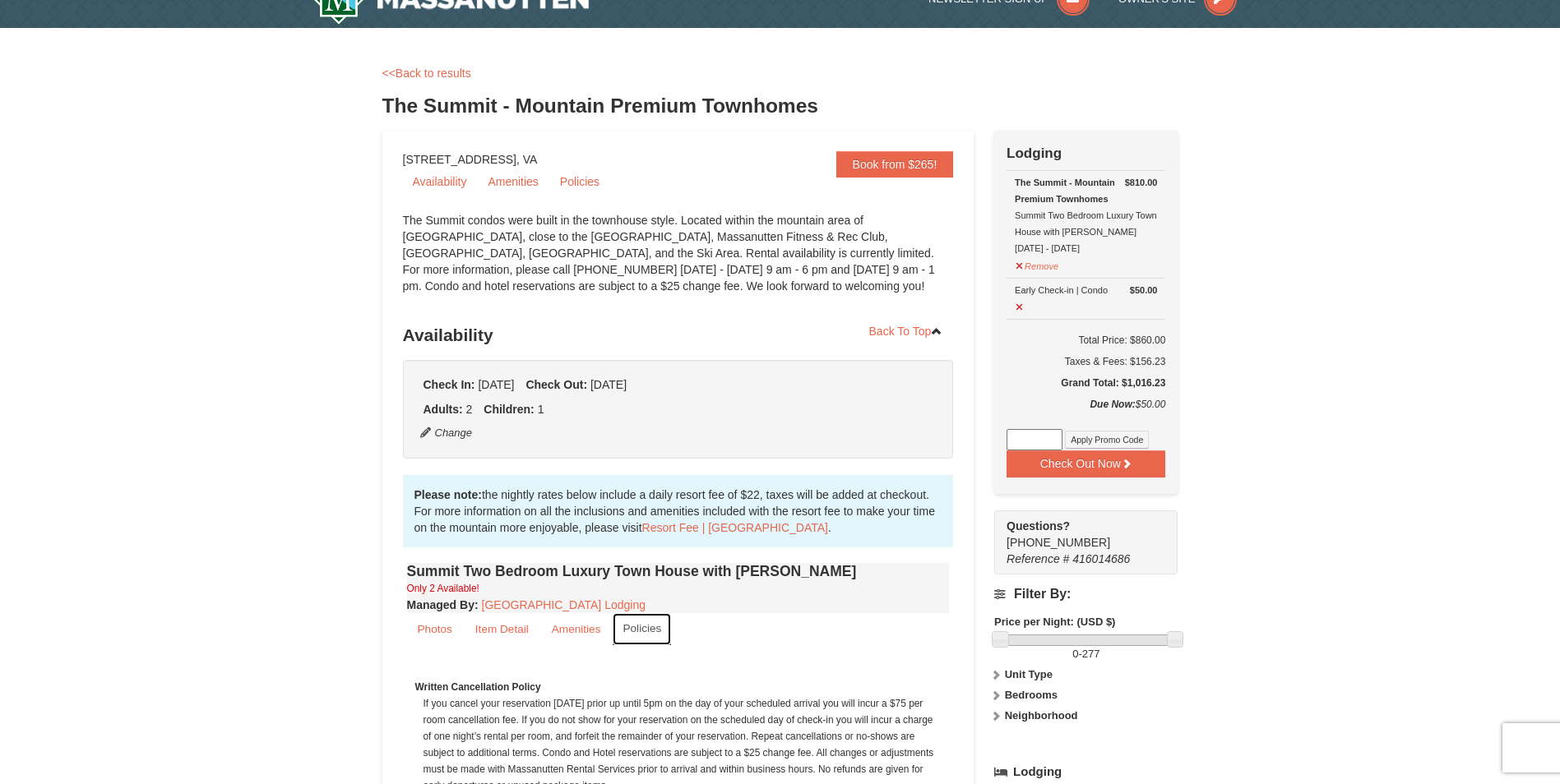
scroll to position [0, 0]
